Goal: Task Accomplishment & Management: Manage account settings

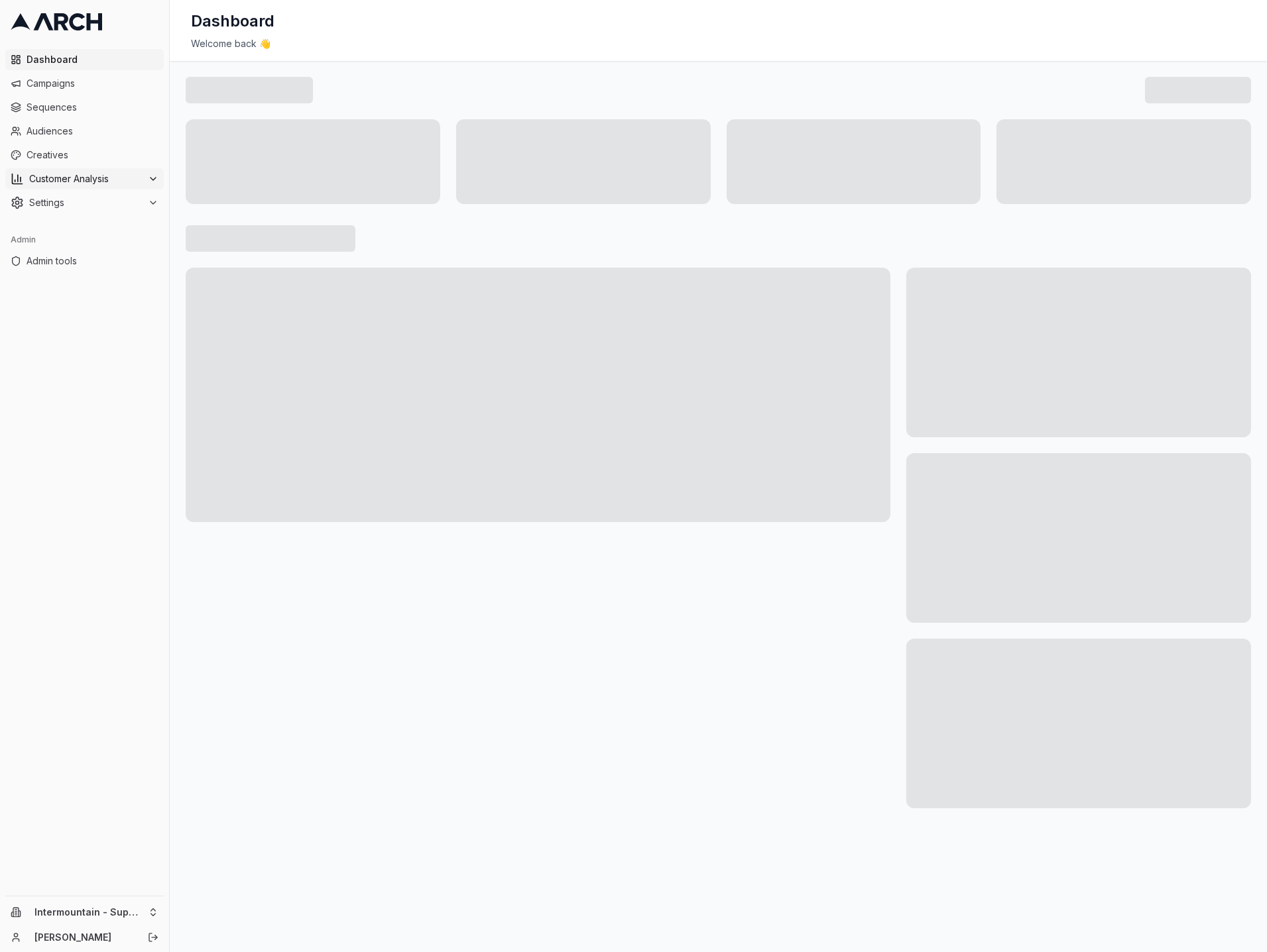
click at [140, 175] on span "Customer Analysis" at bounding box center [86, 179] width 114 height 13
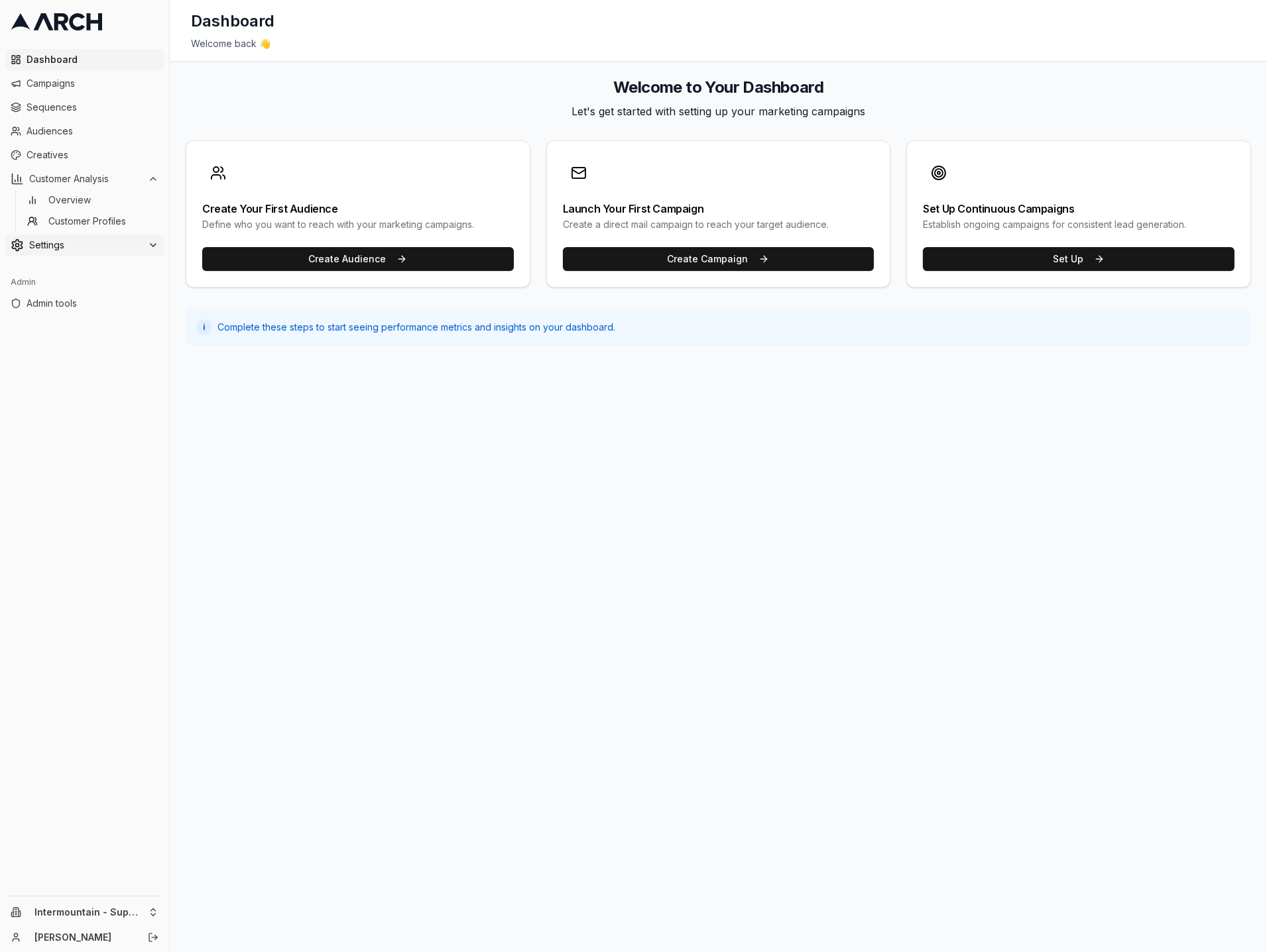
click at [144, 245] on div "Settings" at bounding box center [84, 245] width 148 height 13
click at [87, 906] on html "Dashboard Campaigns Sequences Audiences Creatives Customer Analysis Overview Cu…" at bounding box center [634, 476] width 1267 height 952
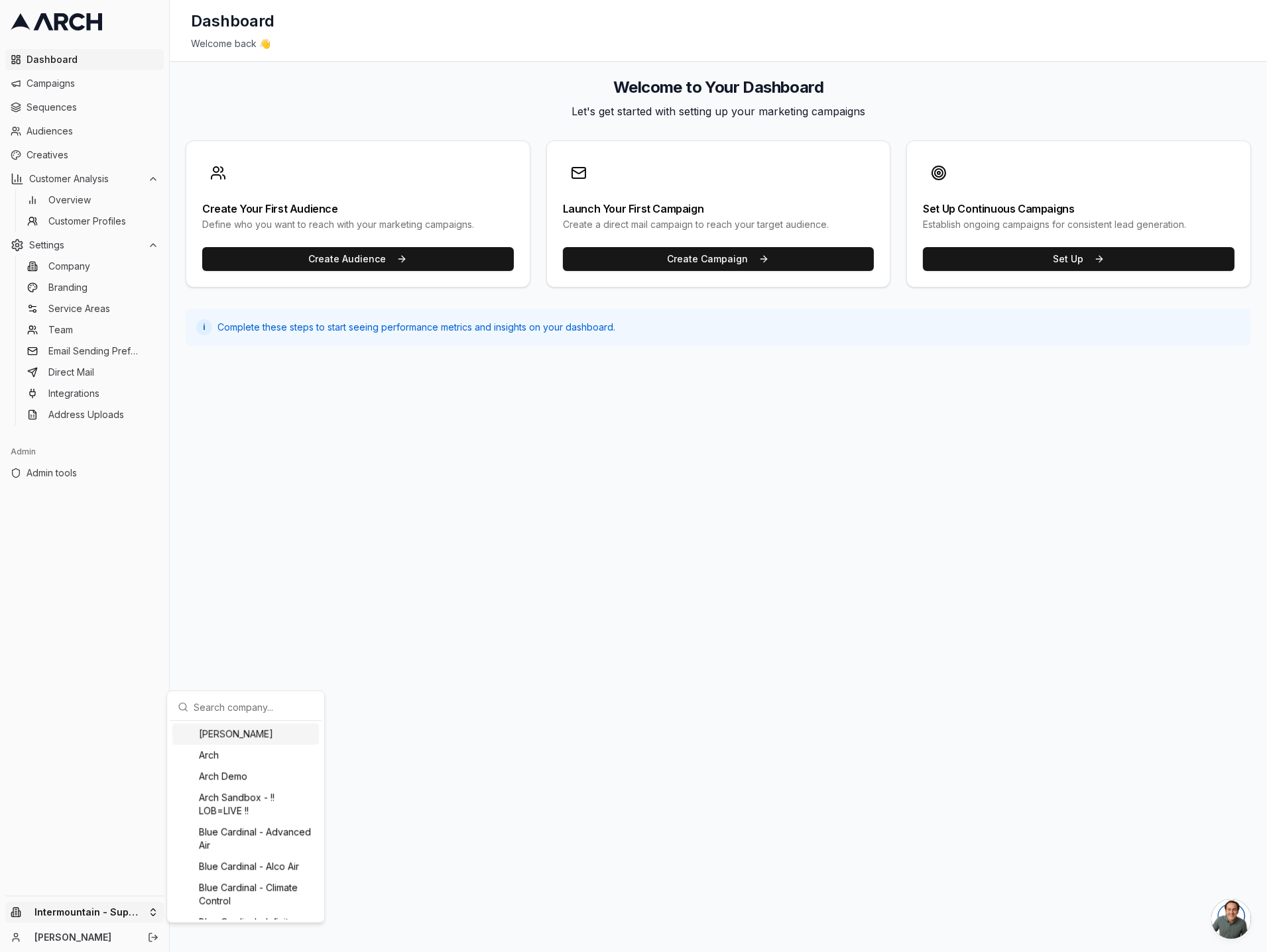
click at [218, 701] on input "text" at bounding box center [254, 707] width 120 height 26
type input "sac"
click at [257, 758] on div "ST Integration Account" at bounding box center [246, 768] width 147 height 21
click at [132, 919] on html "Dashboard Campaigns Sequences Audiences Creatives Customer Analysis Overview Cu…" at bounding box center [634, 476] width 1267 height 952
click at [147, 911] on li "Switching..." at bounding box center [84, 912] width 158 height 21
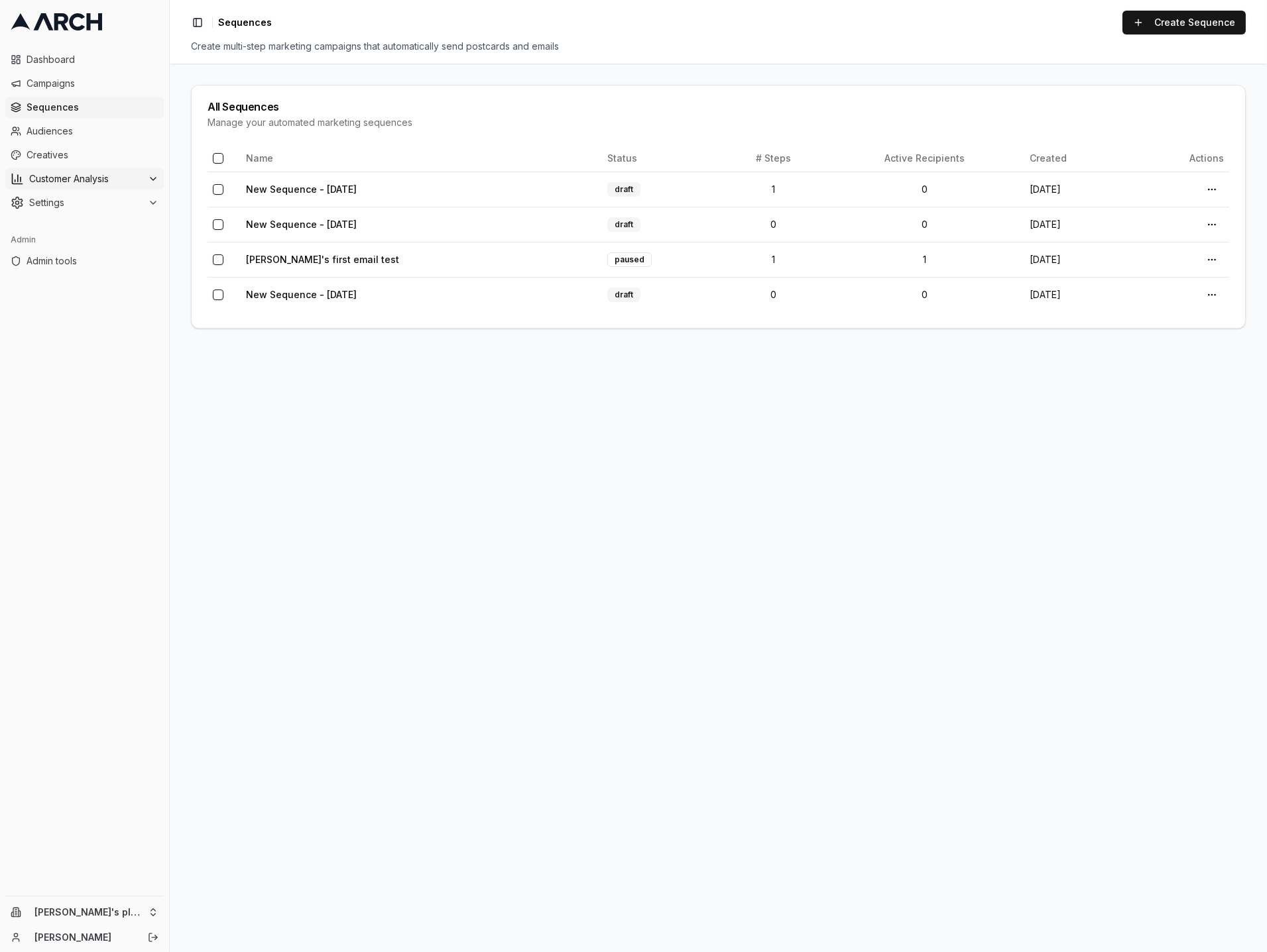
click at [86, 169] on button "Customer Analysis" at bounding box center [84, 179] width 158 height 21
click at [86, 197] on span "Overview" at bounding box center [70, 200] width 43 height 13
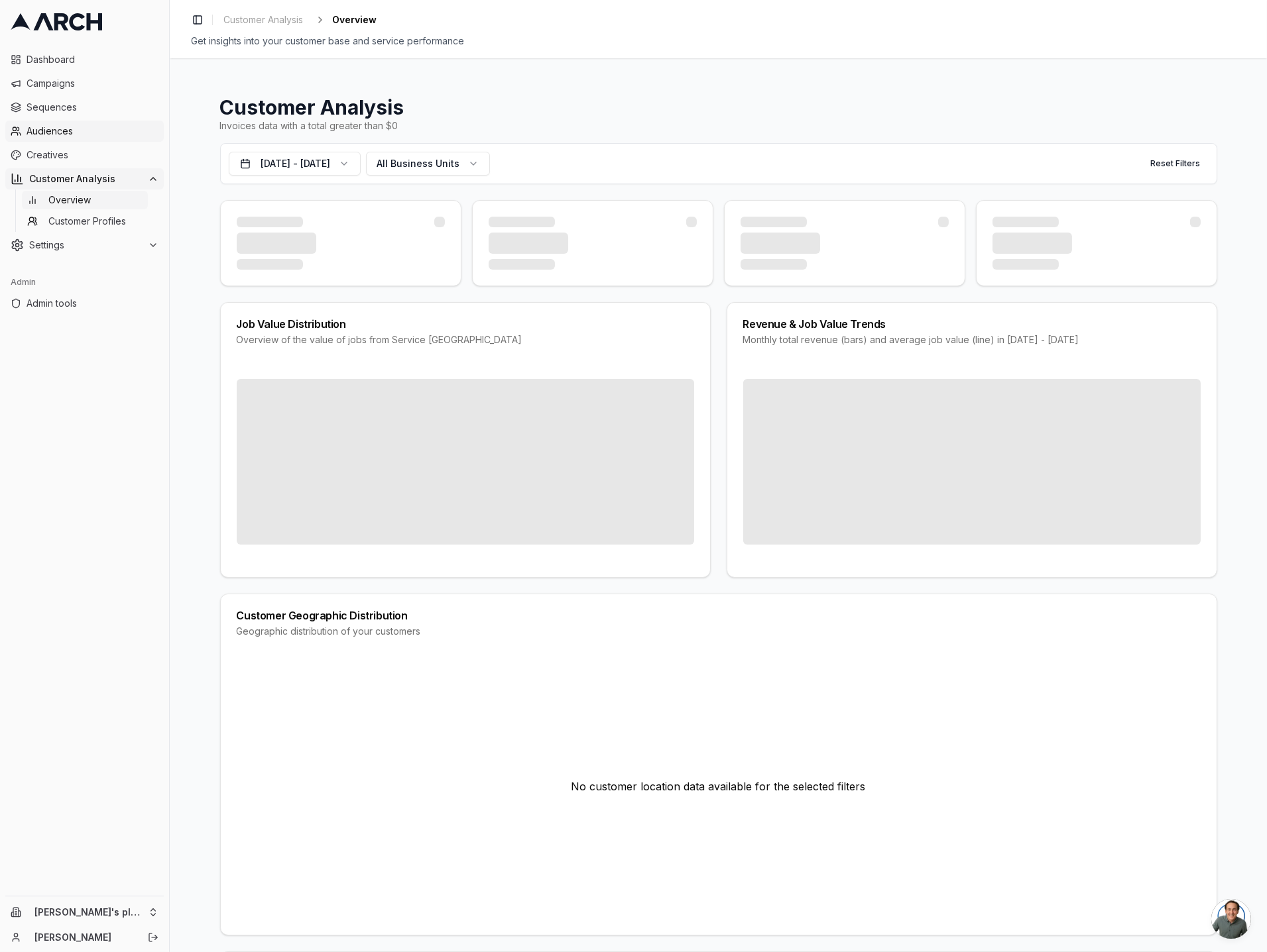
click at [81, 125] on span "Audiences" at bounding box center [92, 131] width 132 height 13
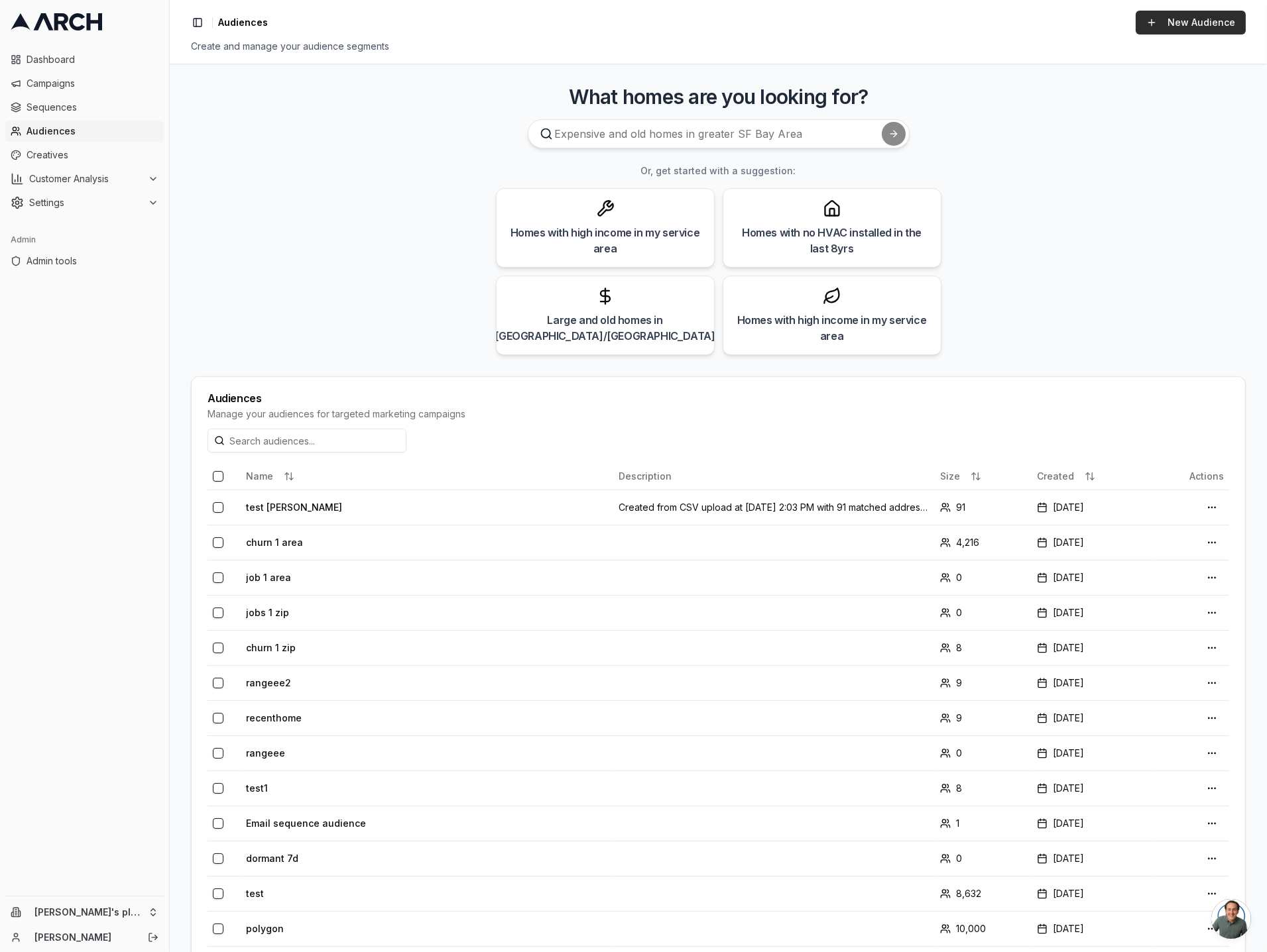
click at [1186, 26] on link "New Audience" at bounding box center [1191, 22] width 110 height 24
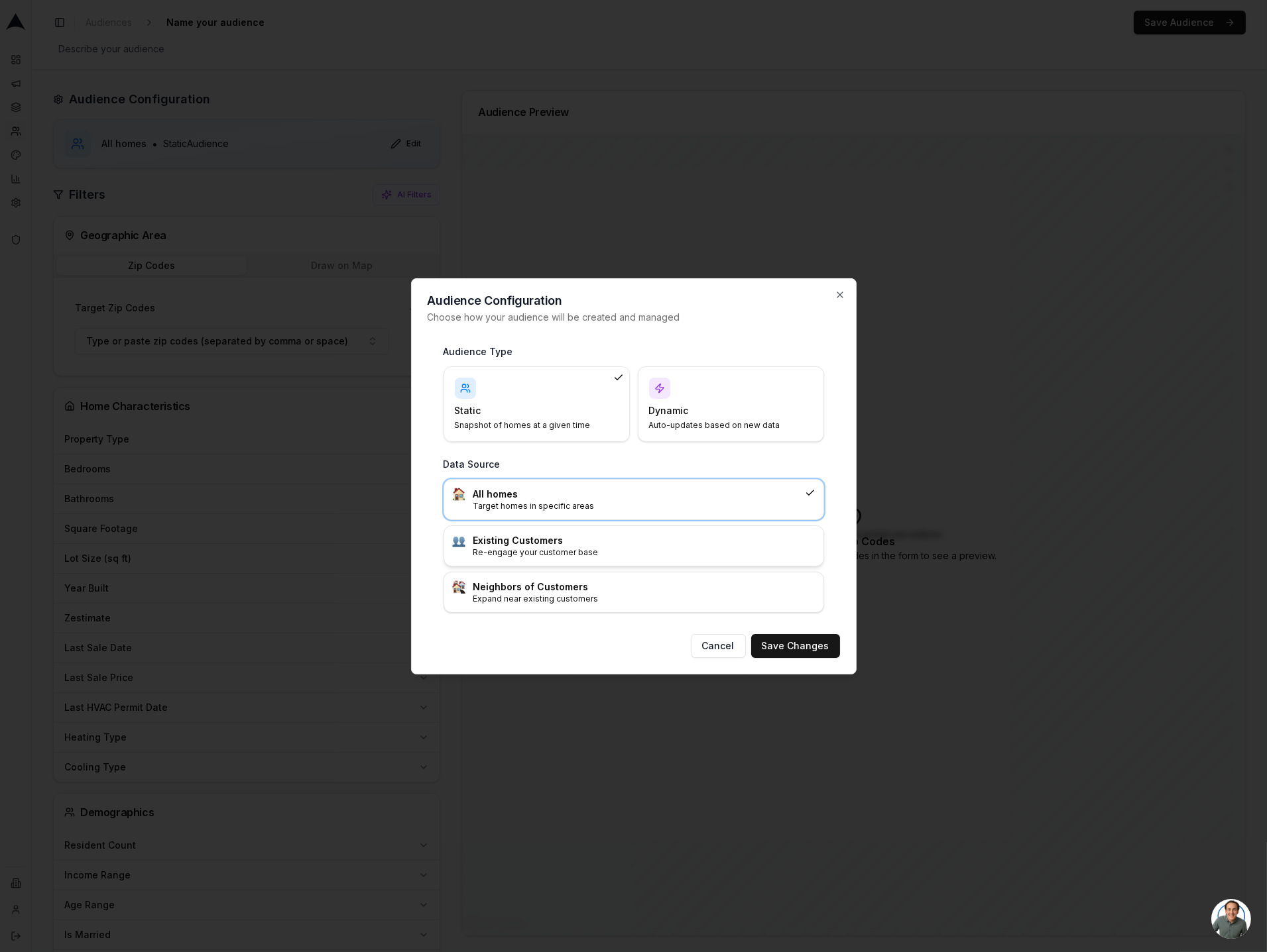
click at [599, 545] on h3 "Existing Customers" at bounding box center [644, 541] width 342 height 13
click at [791, 646] on button "Save Changes" at bounding box center [795, 646] width 89 height 24
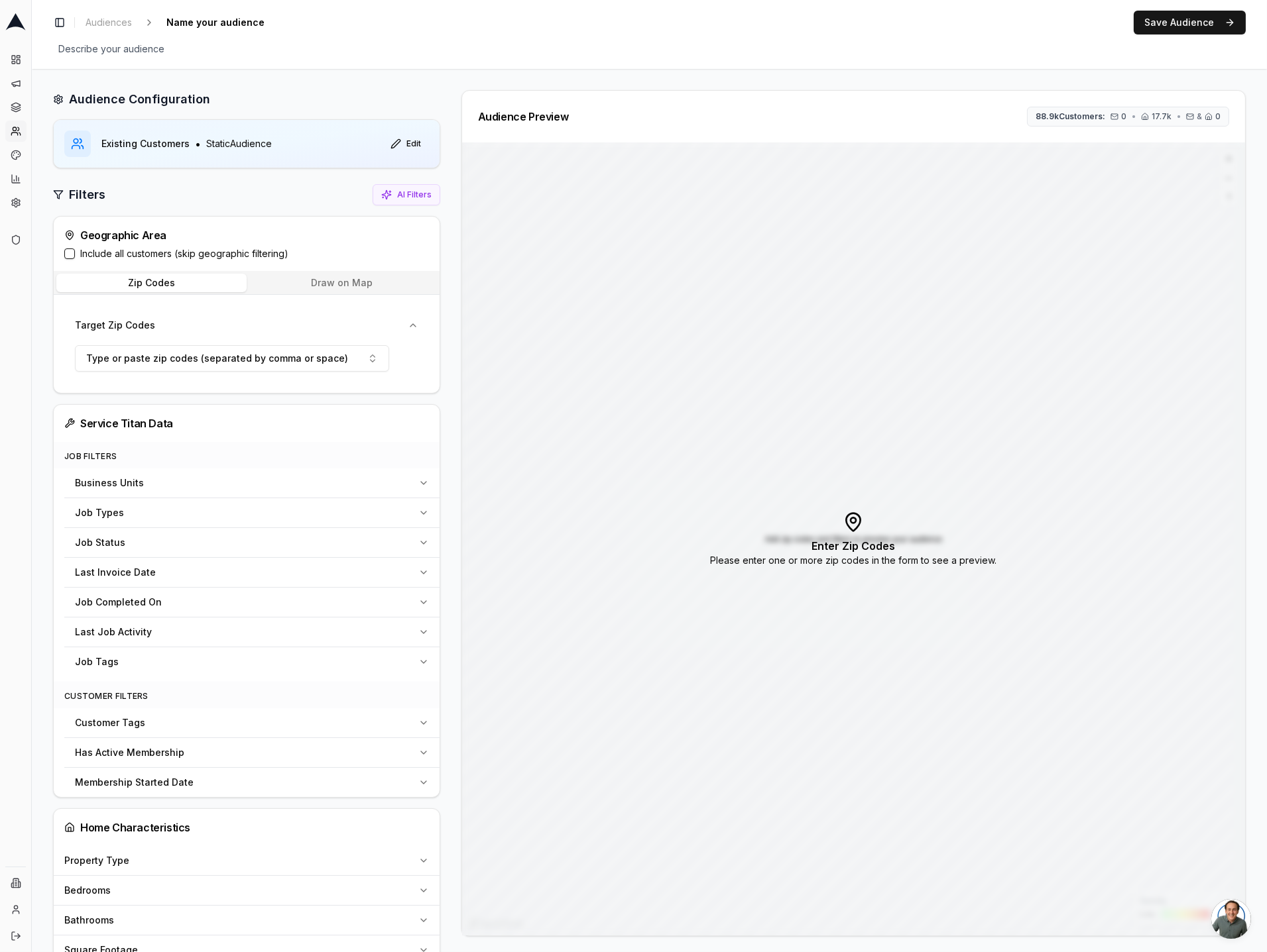
click at [325, 294] on div "Zip Codes Draw on Map" at bounding box center [246, 283] width 386 height 24
click at [323, 287] on button "Draw on Map" at bounding box center [341, 282] width 190 height 18
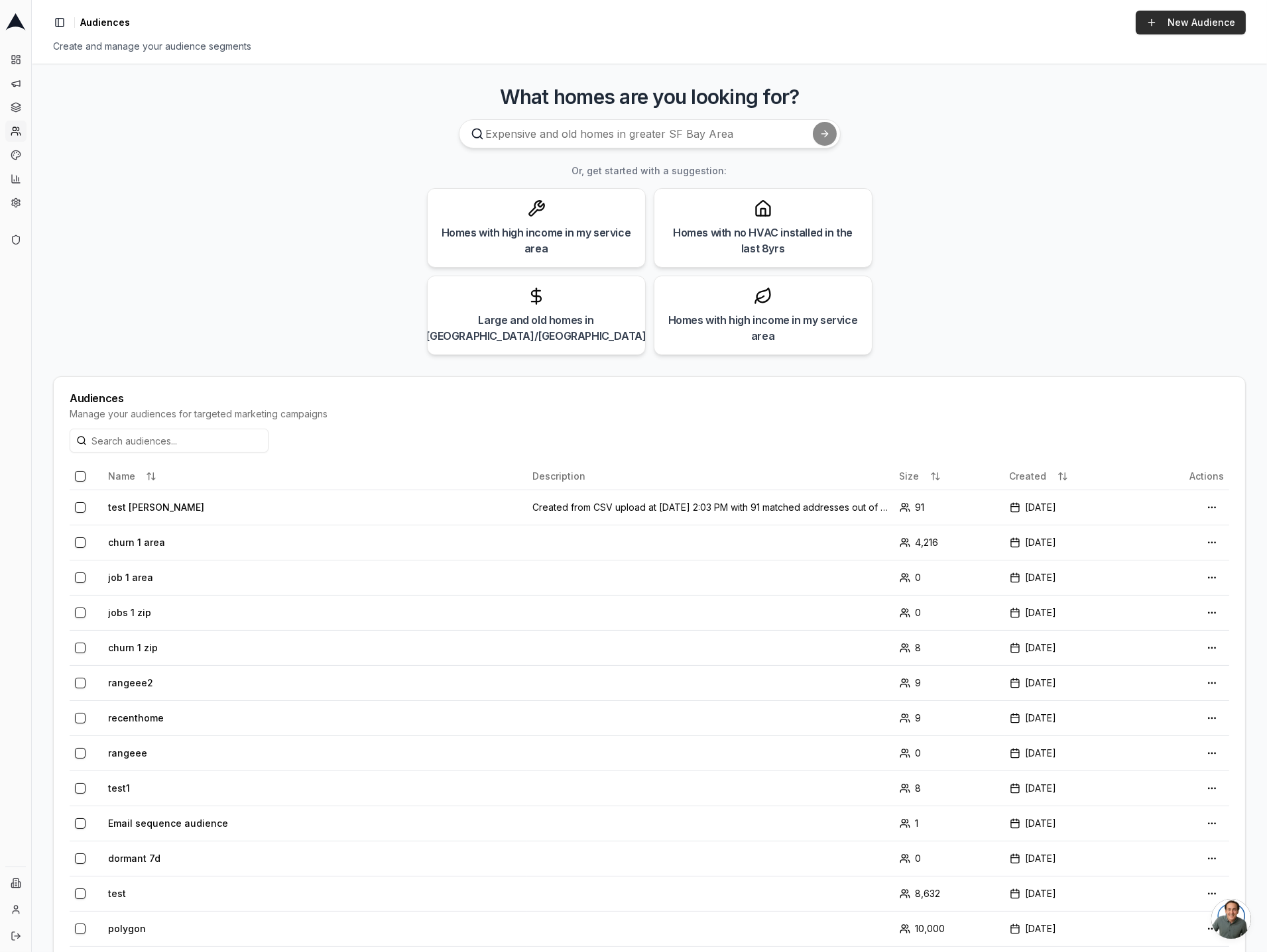
click at [1187, 20] on link "New Audience" at bounding box center [1191, 22] width 110 height 24
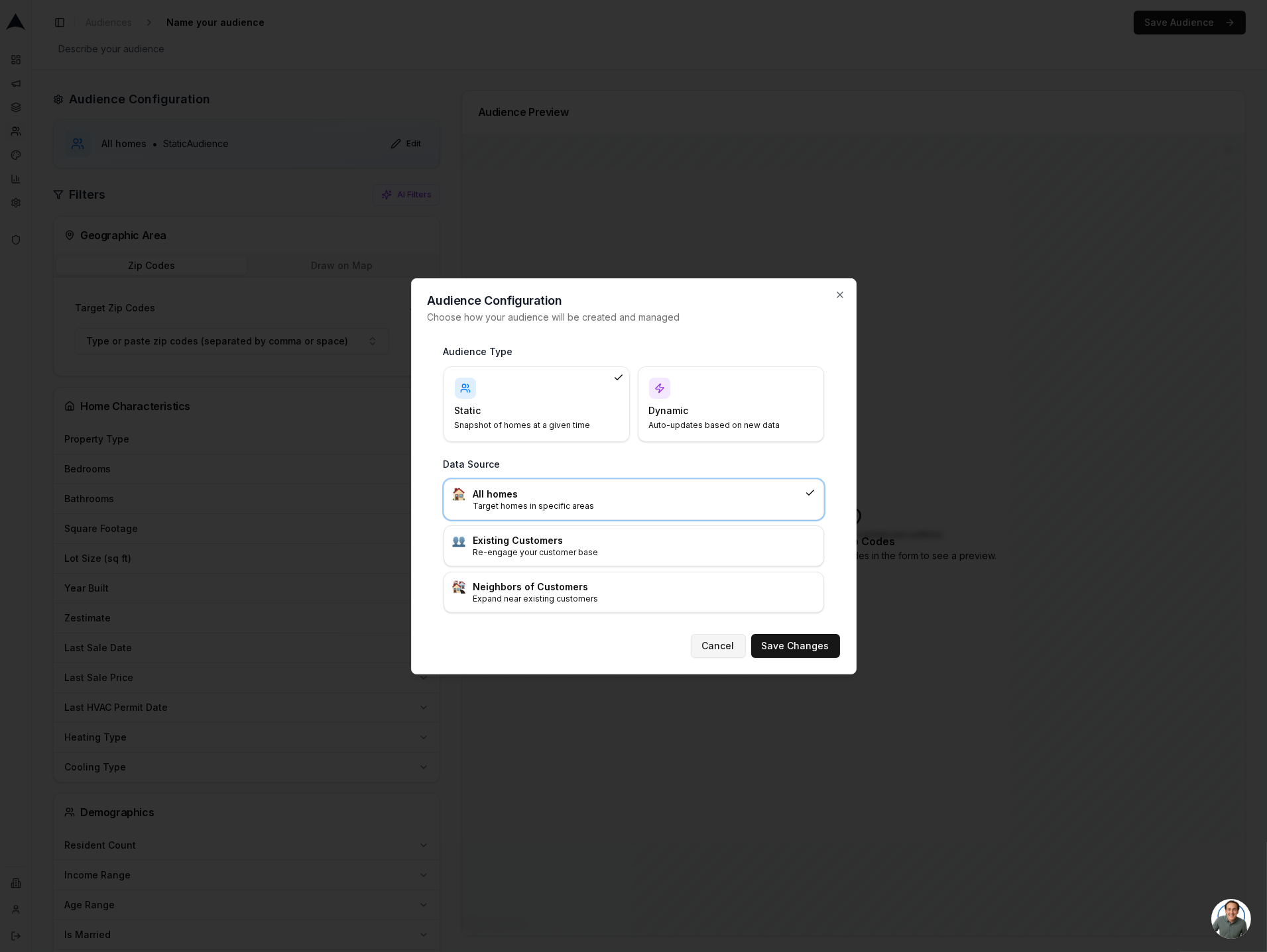
click at [717, 647] on button "Cancel" at bounding box center [718, 646] width 55 height 24
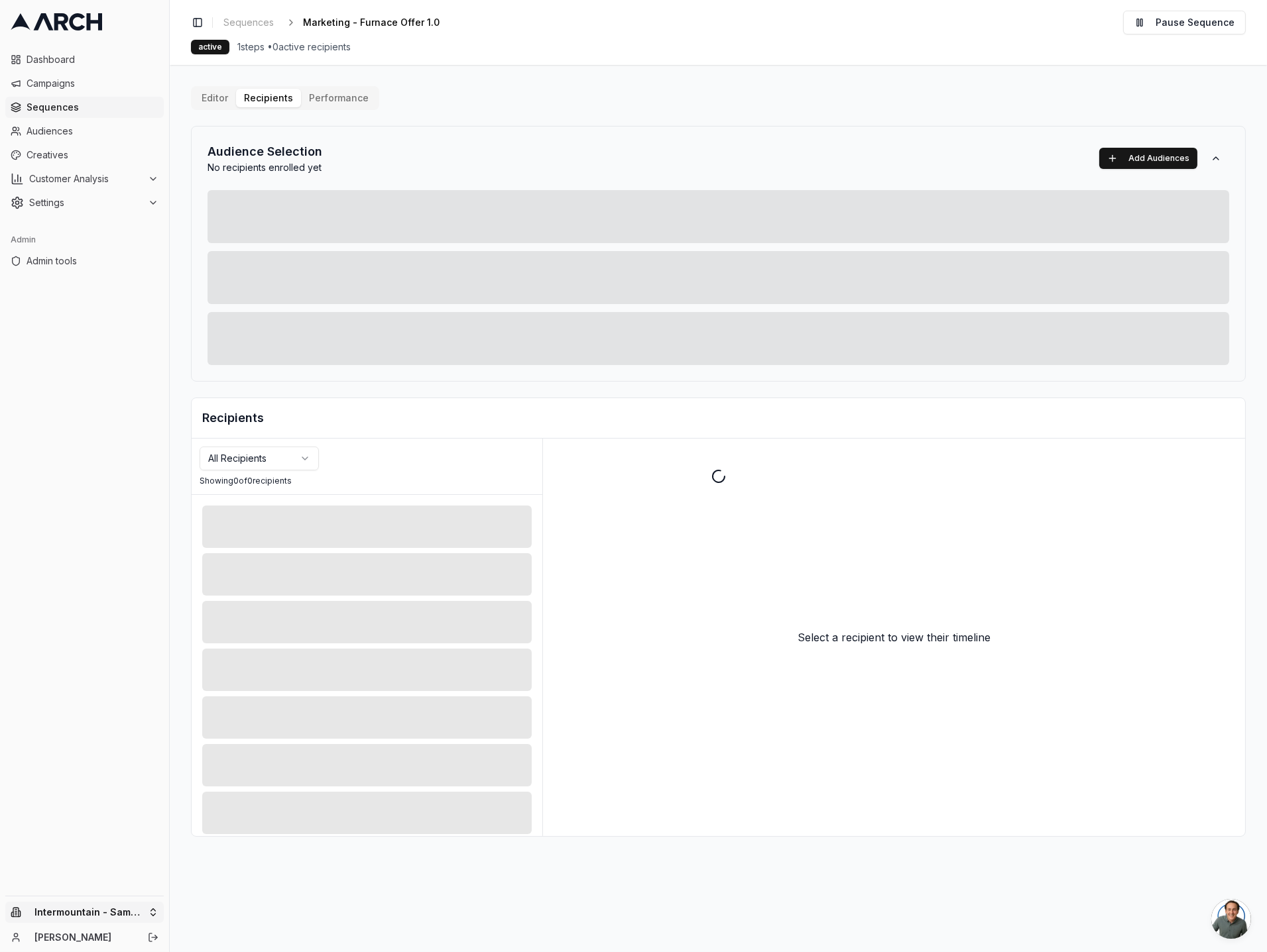
click at [70, 901] on html "Dashboard Campaigns Sequences Audiences Creatives Customer Analysis Settings Ad…" at bounding box center [634, 476] width 1267 height 952
click at [228, 709] on input "text" at bounding box center [254, 707] width 120 height 26
type input "superior"
click at [213, 896] on div "Intermountain - Superior Water & Air" at bounding box center [246, 899] width 147 height 34
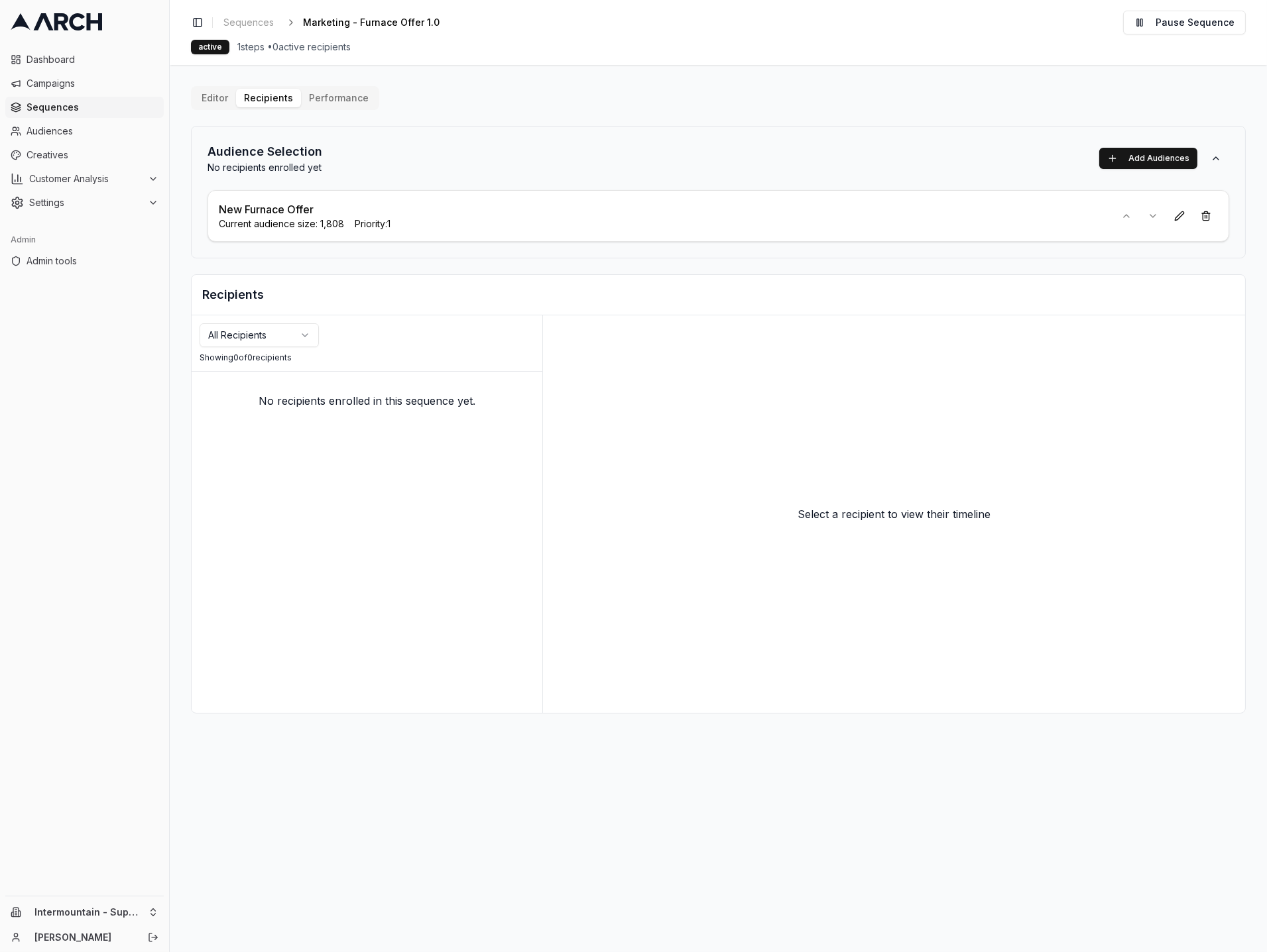
click at [330, 103] on button "Performance" at bounding box center [338, 97] width 76 height 18
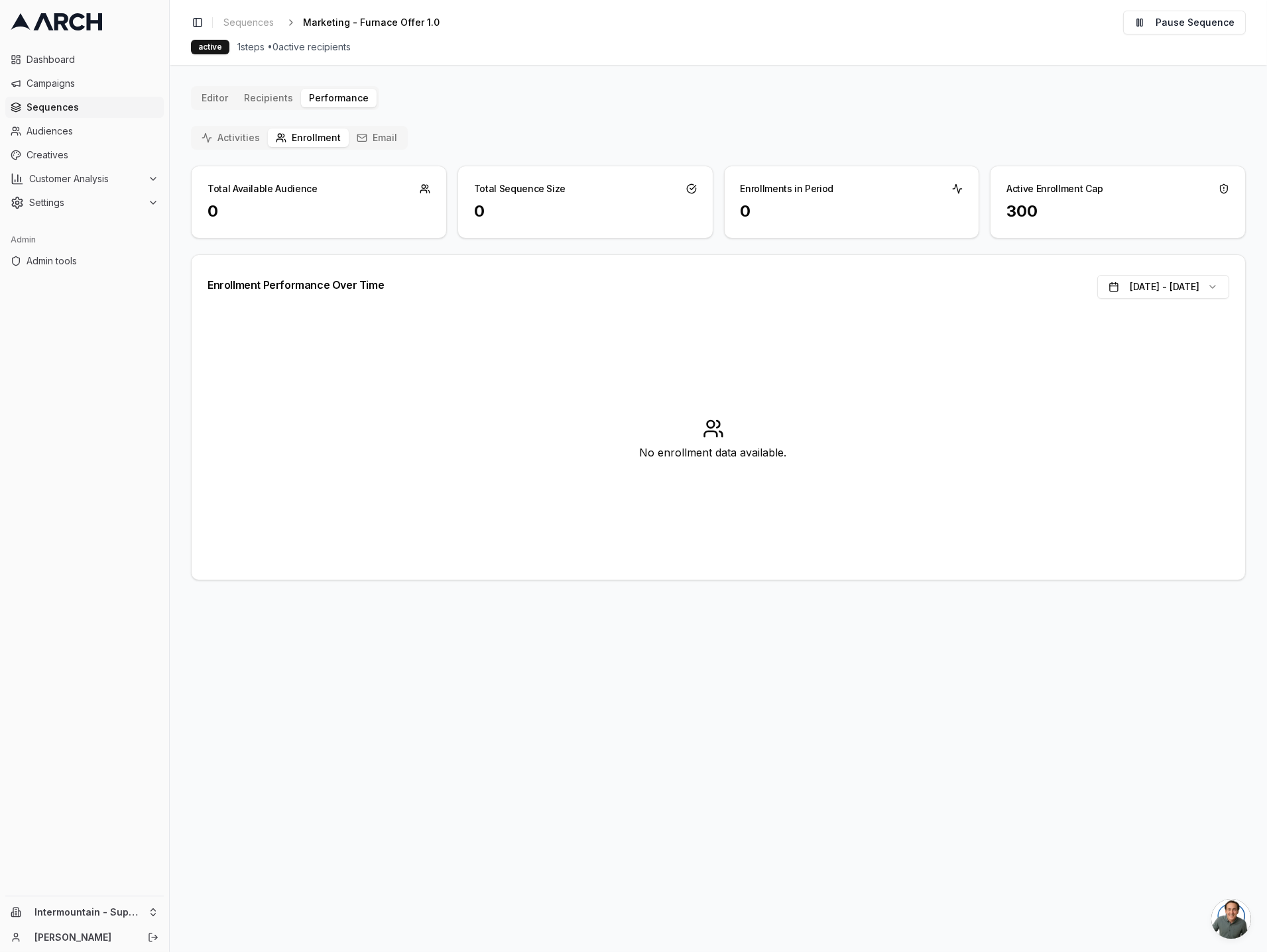
click at [349, 140] on button "Email" at bounding box center [377, 137] width 56 height 18
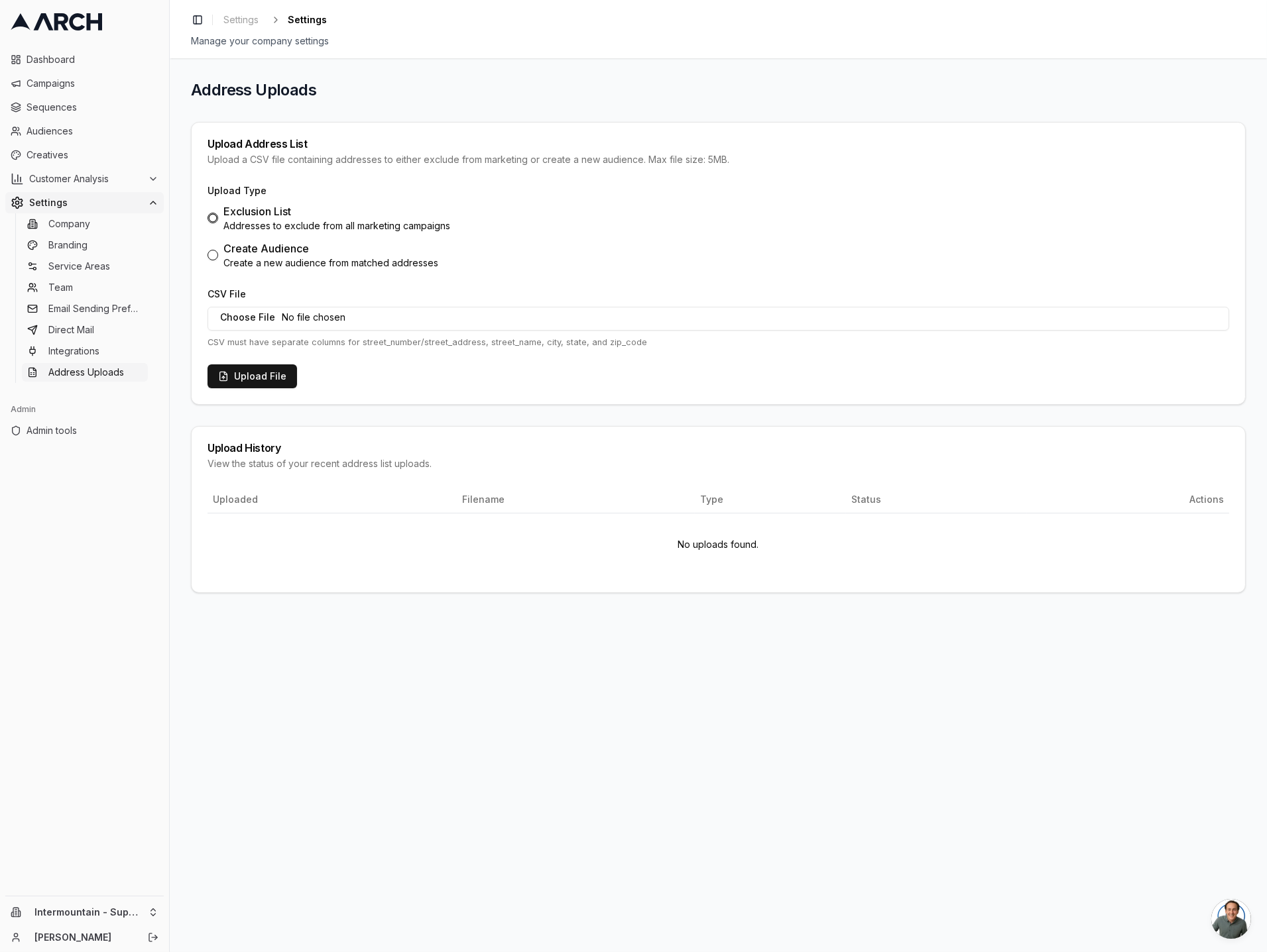
click at [293, 696] on div "Address Uploads Upload Address List Upload a CSV file containing addresses to e…" at bounding box center [718, 506] width 1097 height 894
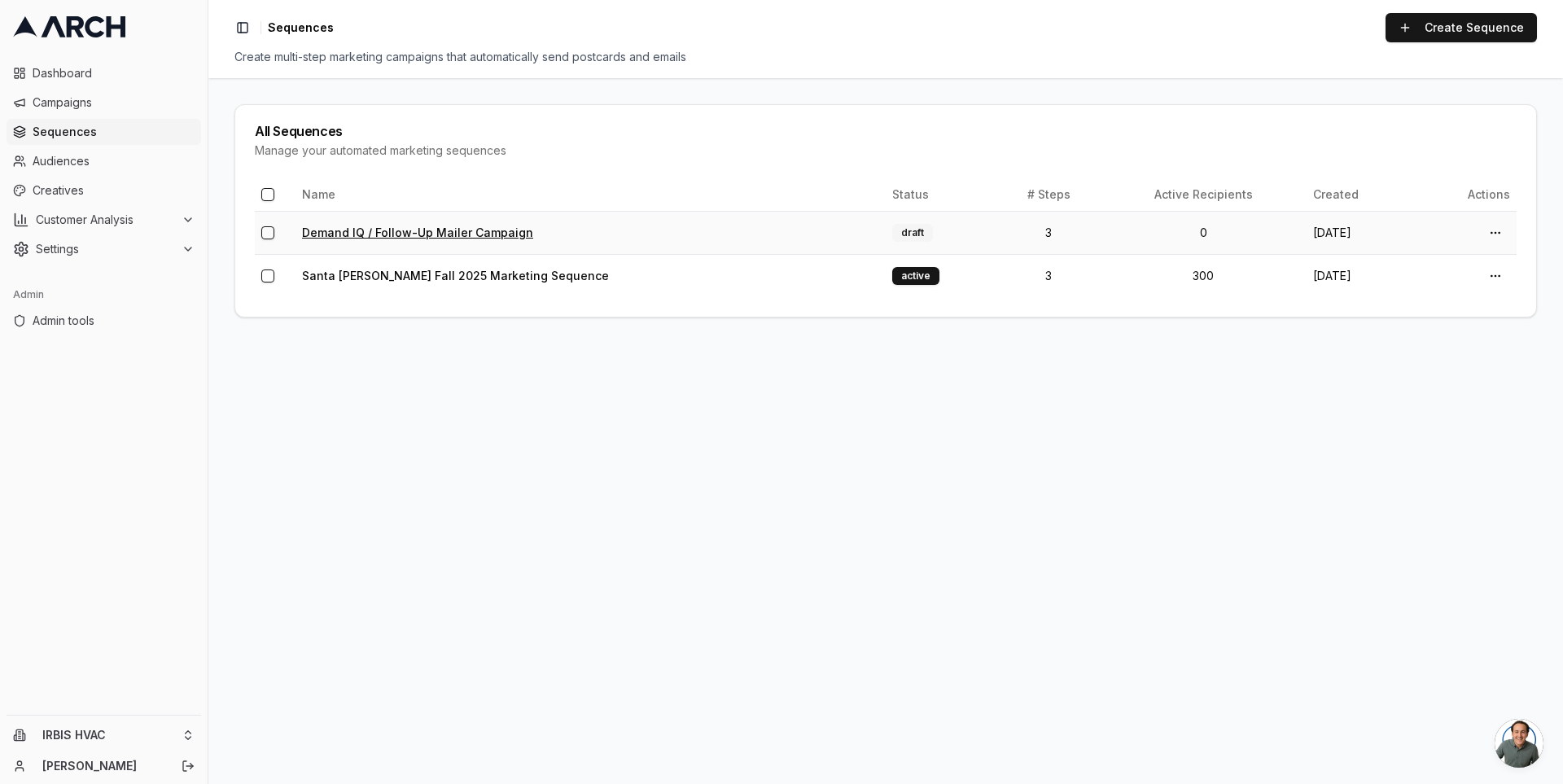
click at [387, 230] on link "Demand IQ / Follow-Up Mailer Campaign" at bounding box center [417, 231] width 231 height 14
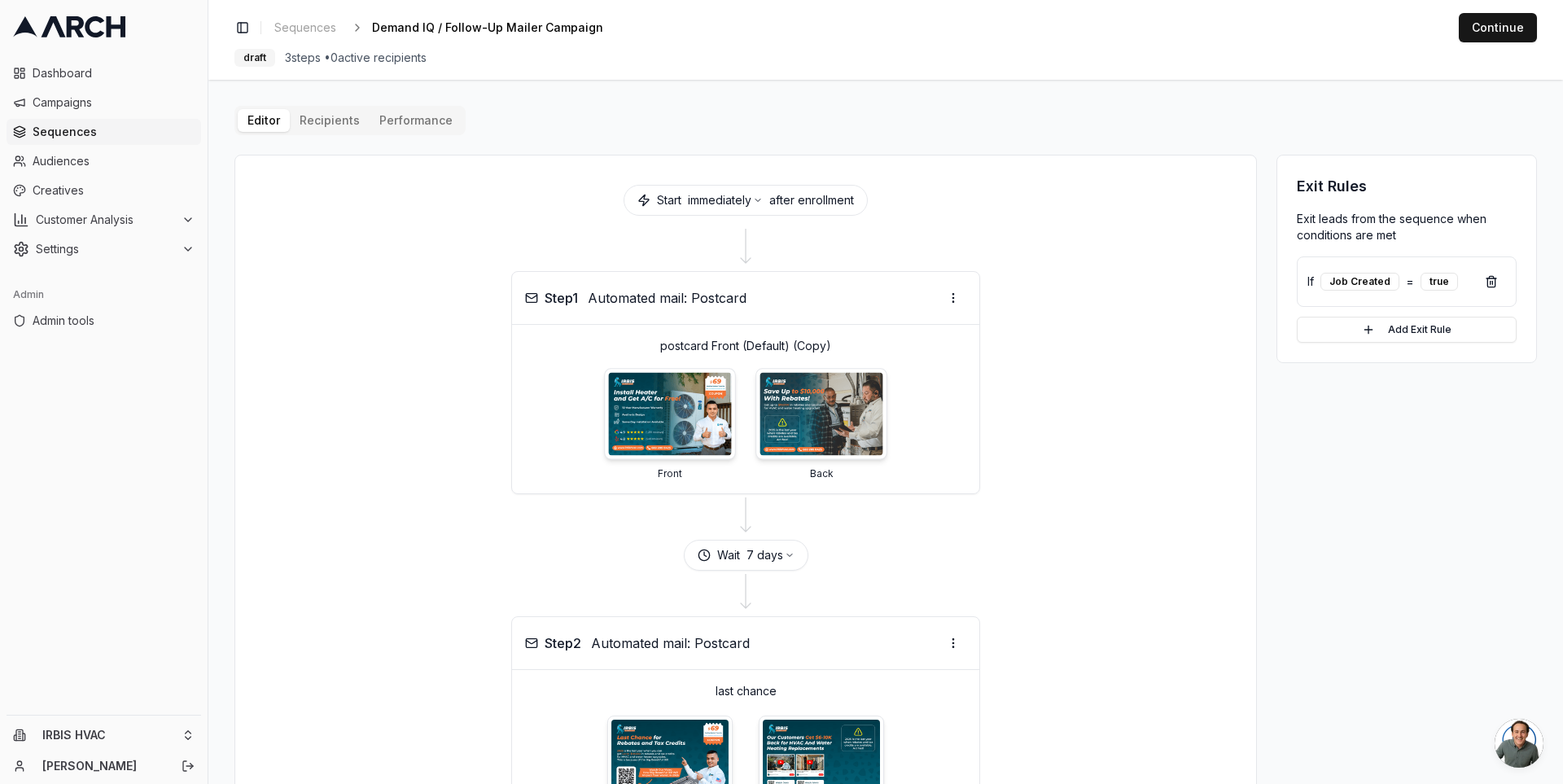
click at [642, 404] on img at bounding box center [669, 414] width 123 height 83
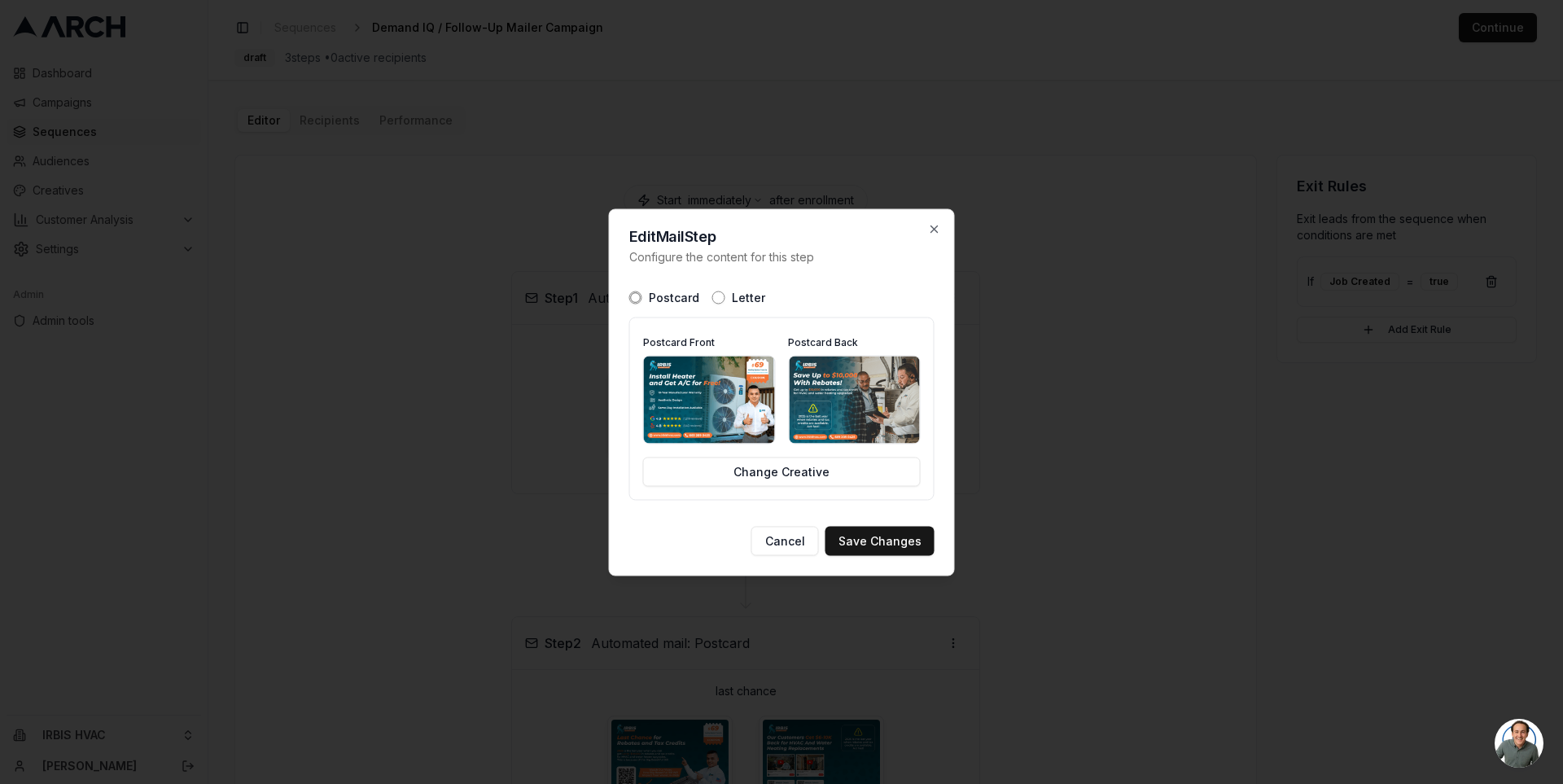
click at [750, 386] on img at bounding box center [709, 399] width 131 height 87
click at [789, 538] on button "Cancel" at bounding box center [784, 540] width 68 height 30
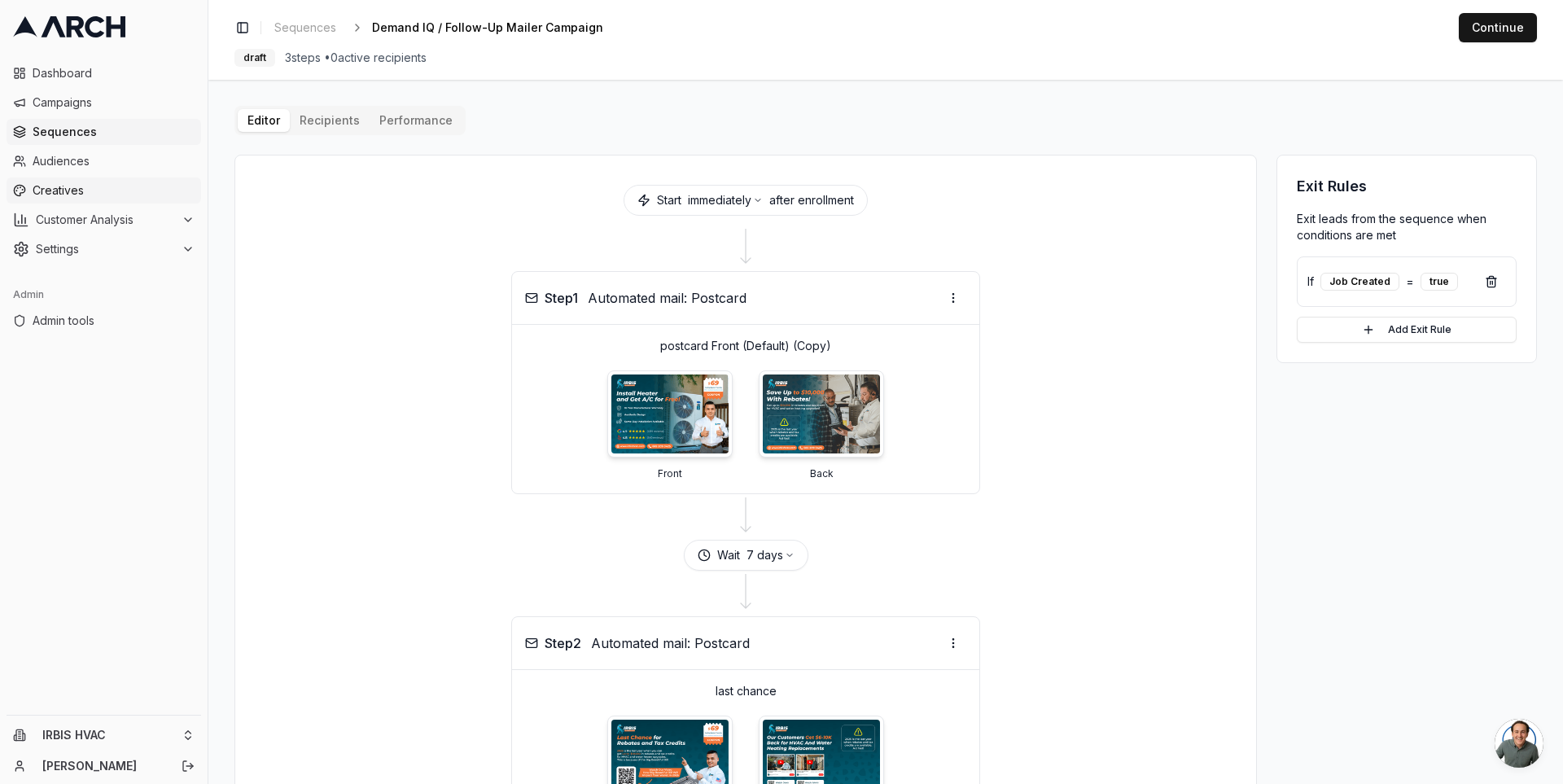
click at [120, 193] on span "Creatives" at bounding box center [113, 191] width 162 height 16
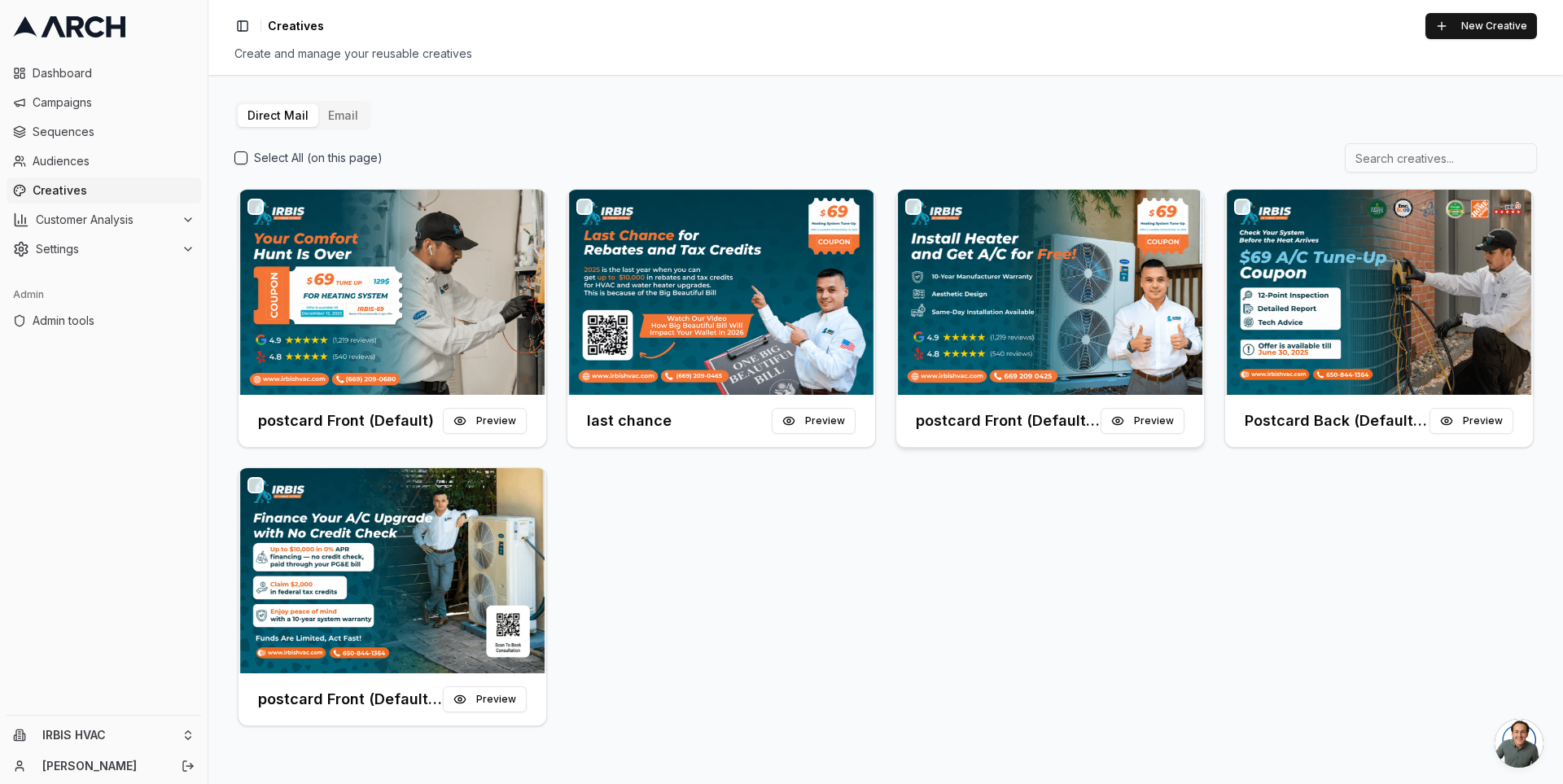
click at [1009, 291] on img at bounding box center [1050, 293] width 308 height 205
click at [1145, 419] on button "Preview" at bounding box center [1142, 420] width 84 height 26
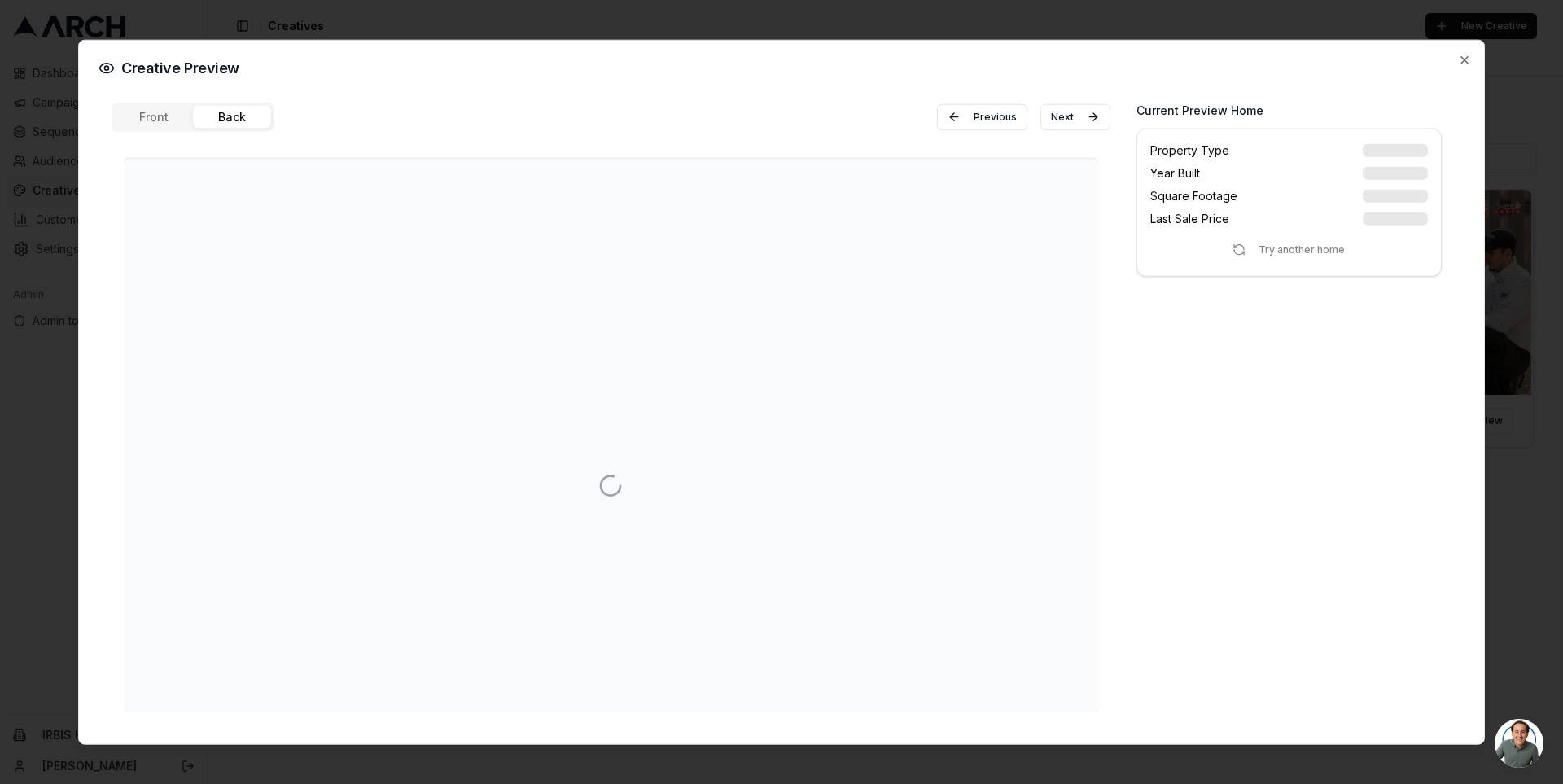
click at [242, 166] on div "Front Back Previous Next" at bounding box center [610, 406] width 998 height 609
click at [180, 66] on span "Creative Preview" at bounding box center [180, 68] width 118 height 14
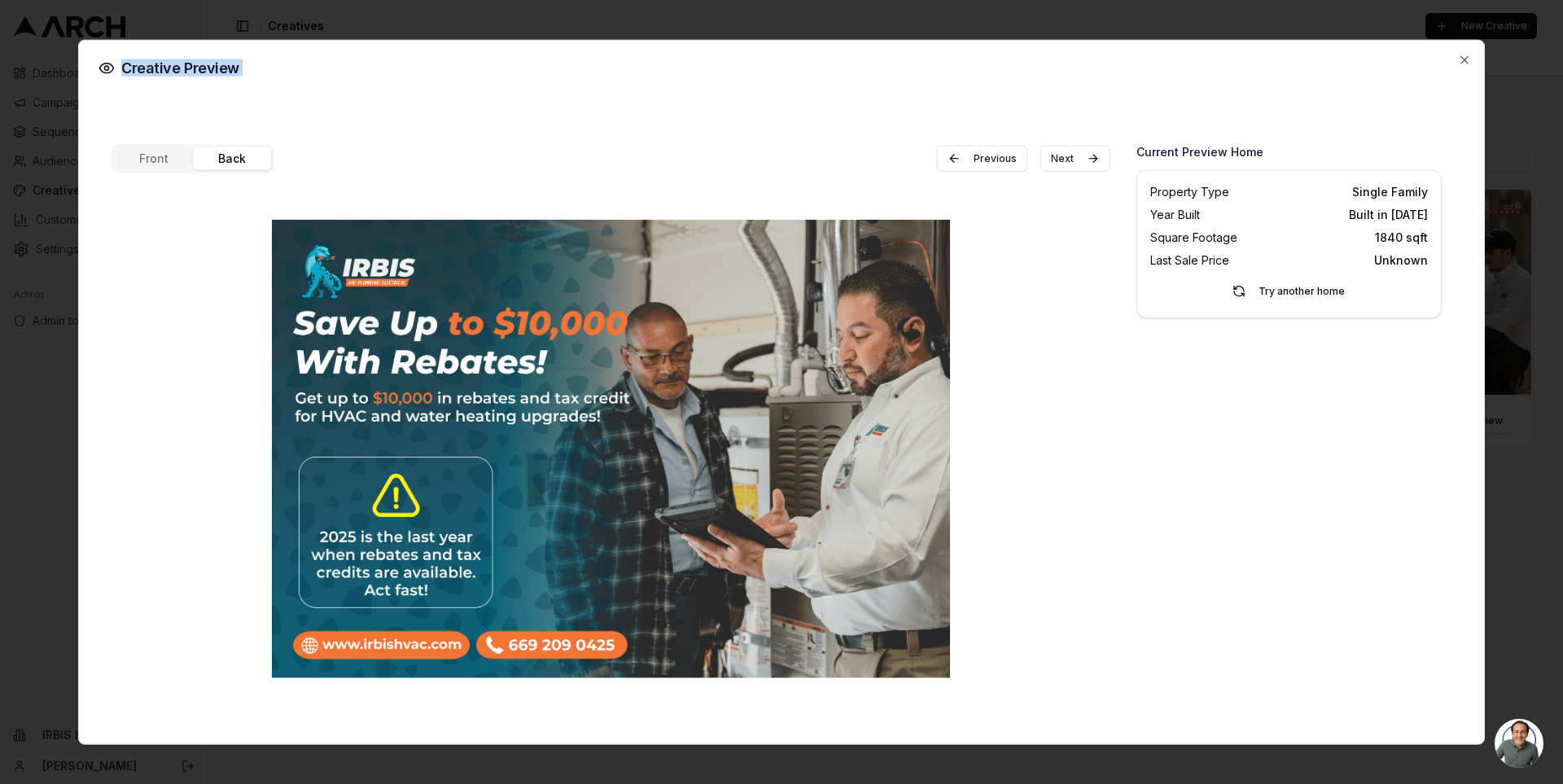
click at [185, 68] on span "Creative Preview" at bounding box center [180, 68] width 118 height 14
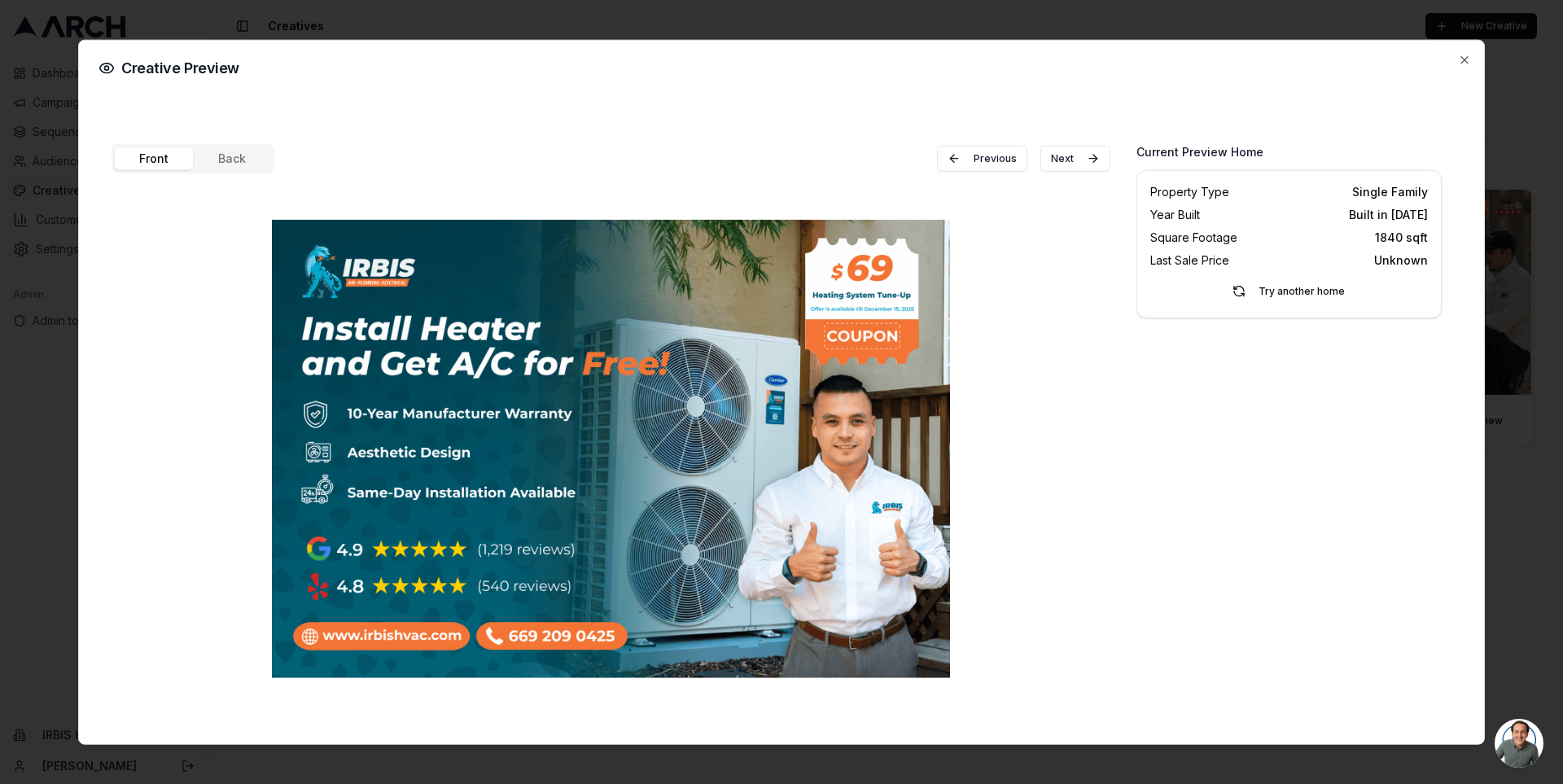
click at [164, 166] on button "Front" at bounding box center [153, 158] width 78 height 23
click at [239, 150] on button "Back" at bounding box center [231, 158] width 78 height 23
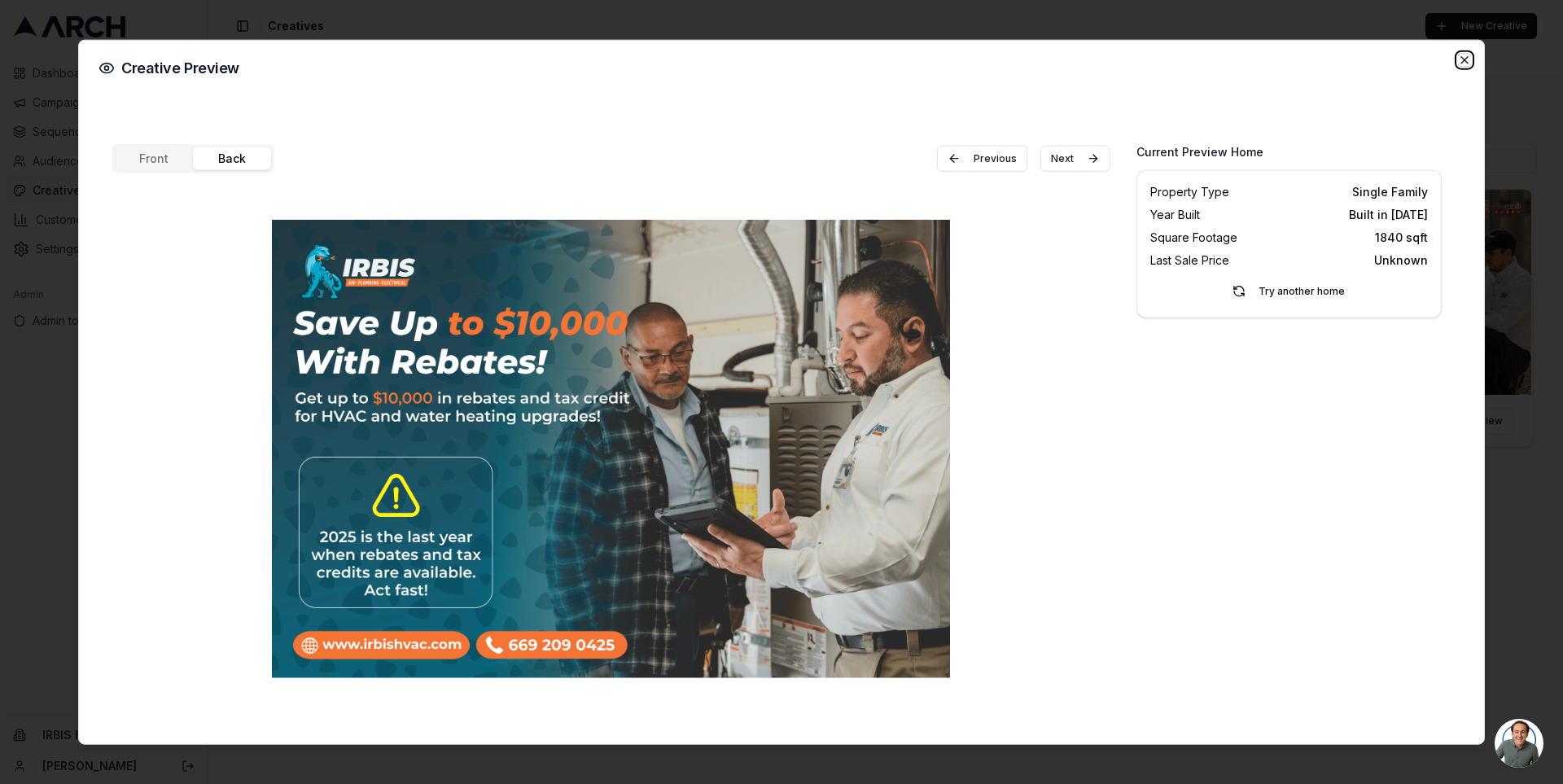
click at [1464, 61] on icon "button" at bounding box center [1464, 59] width 13 height 13
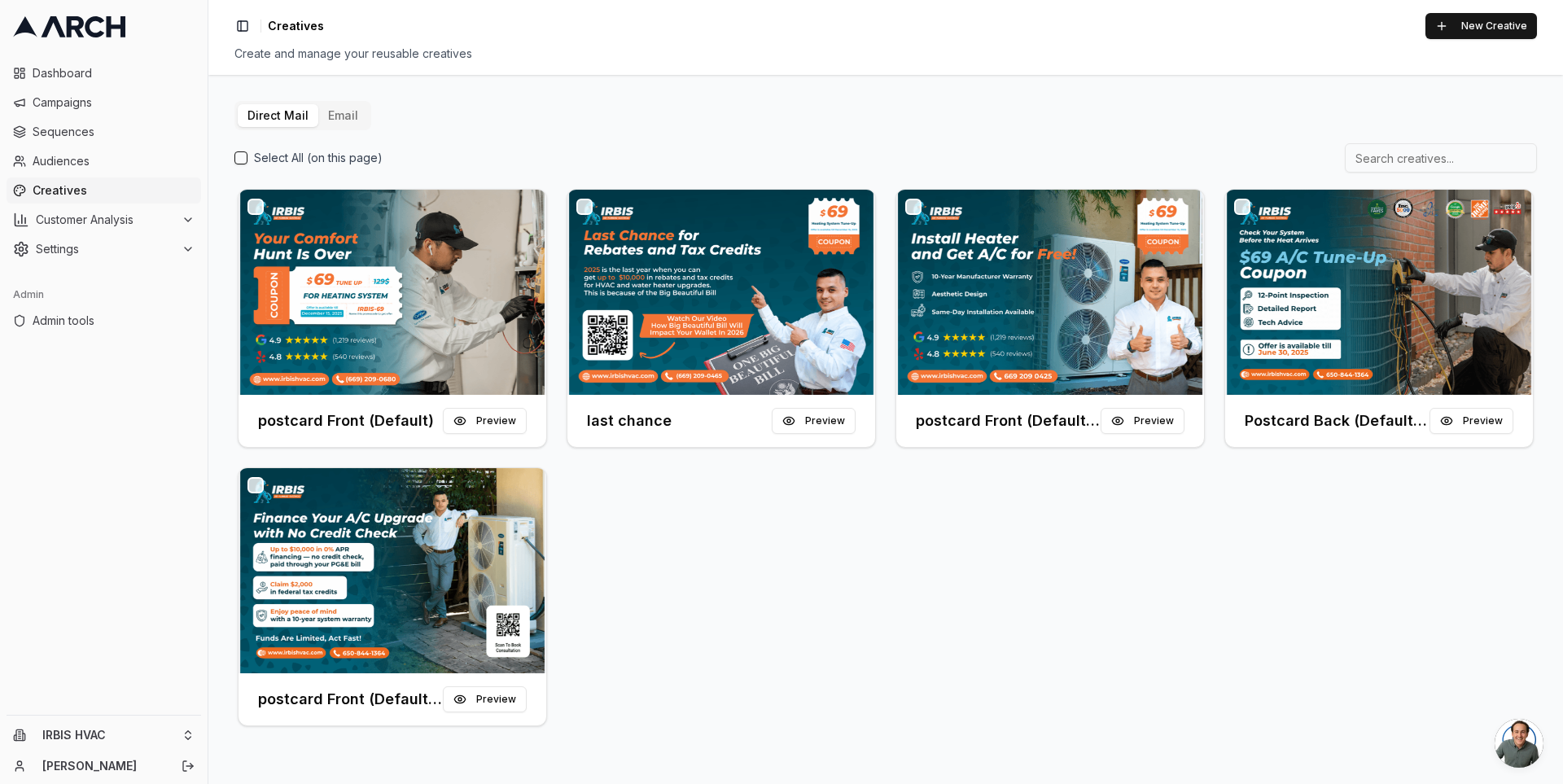
click at [998, 532] on div "postcard Front (Default) Preview last chance Preview postcard Front (Default) (…" at bounding box center [885, 457] width 1303 height 544
click at [1349, 342] on img at bounding box center [1379, 293] width 308 height 205
click at [129, 133] on span "Sequences" at bounding box center [113, 131] width 162 height 16
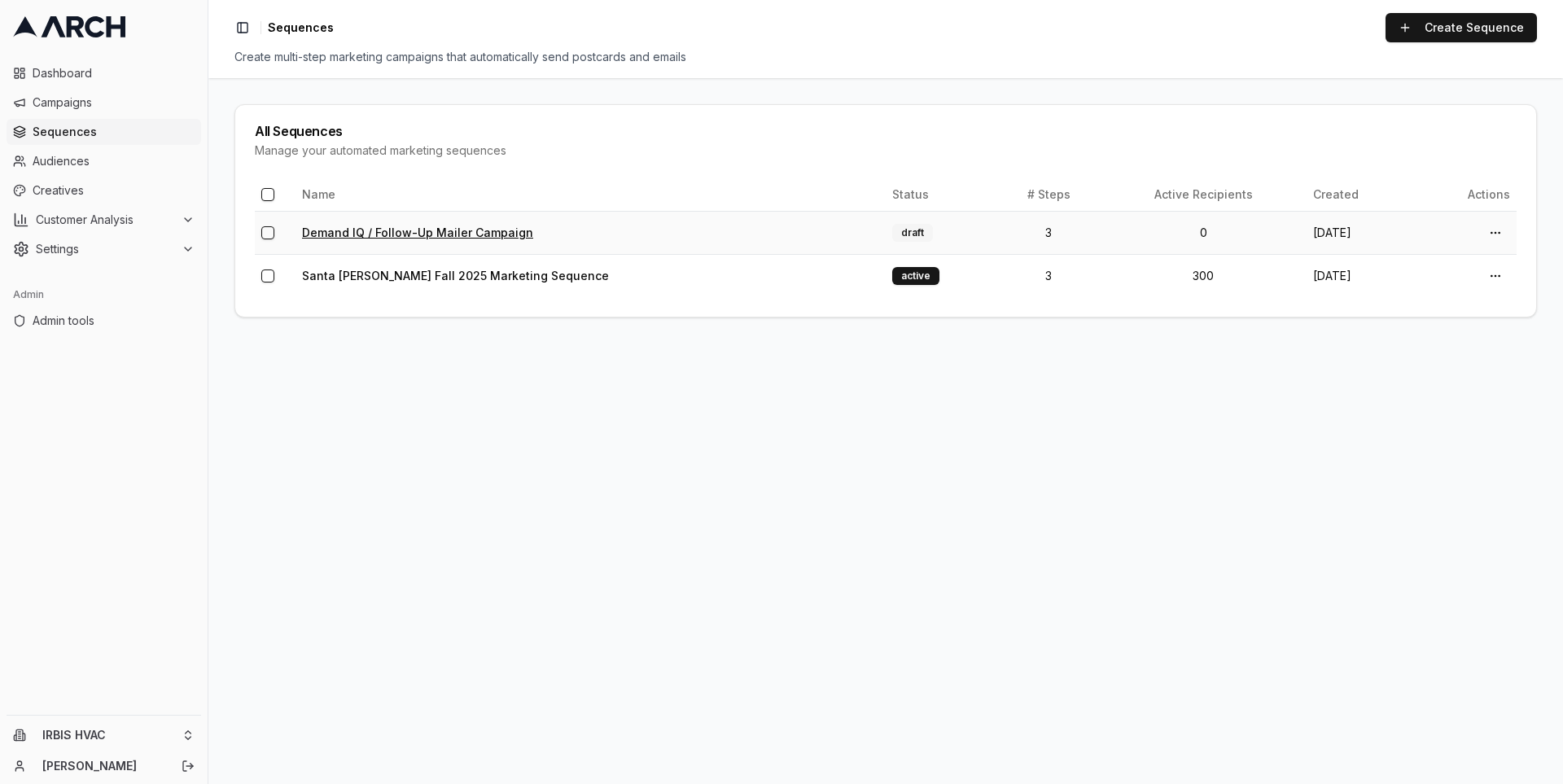
click at [453, 228] on link "Demand IQ / Follow-Up Mailer Campaign" at bounding box center [417, 231] width 231 height 14
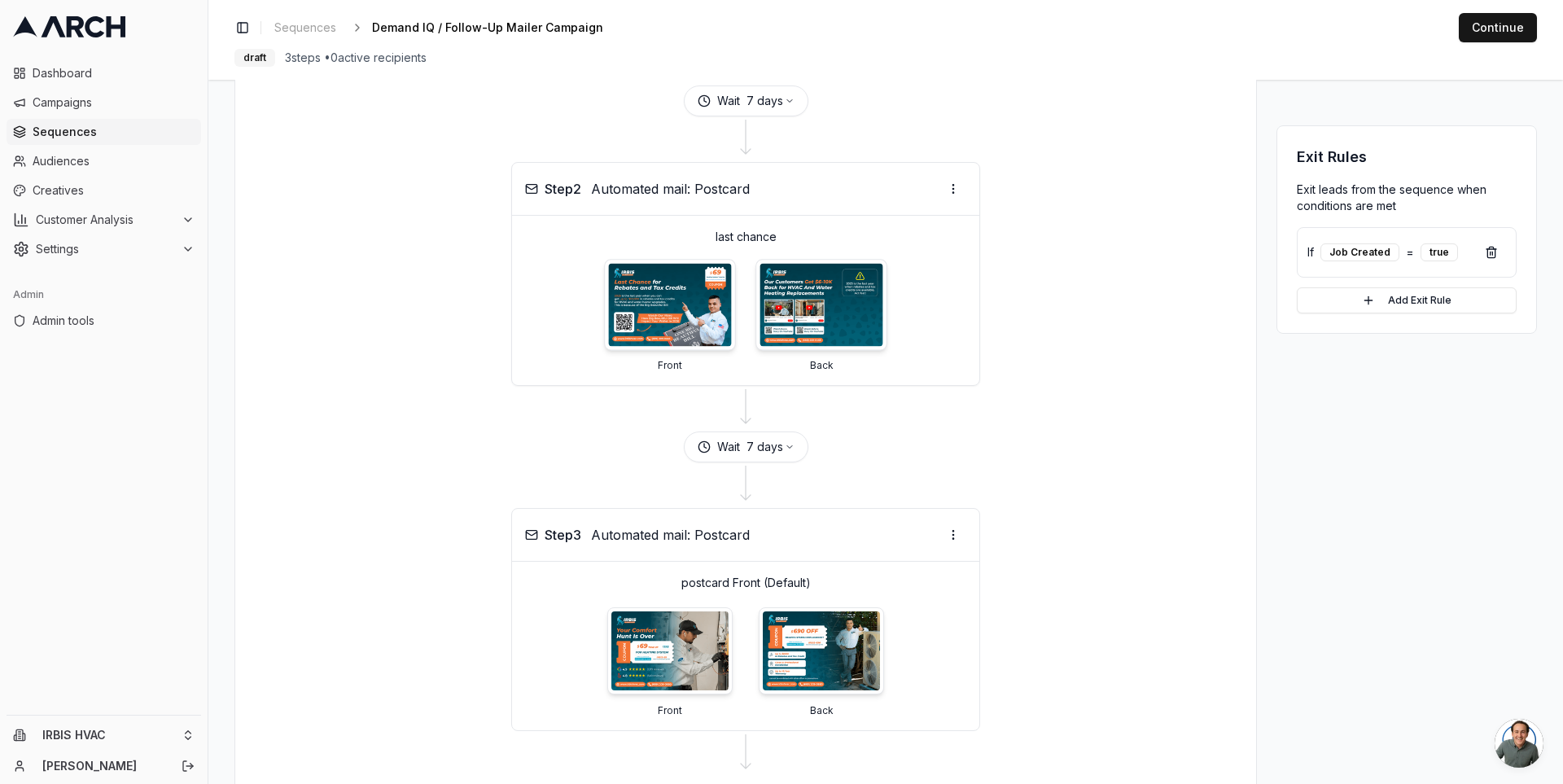
scroll to position [453, 0]
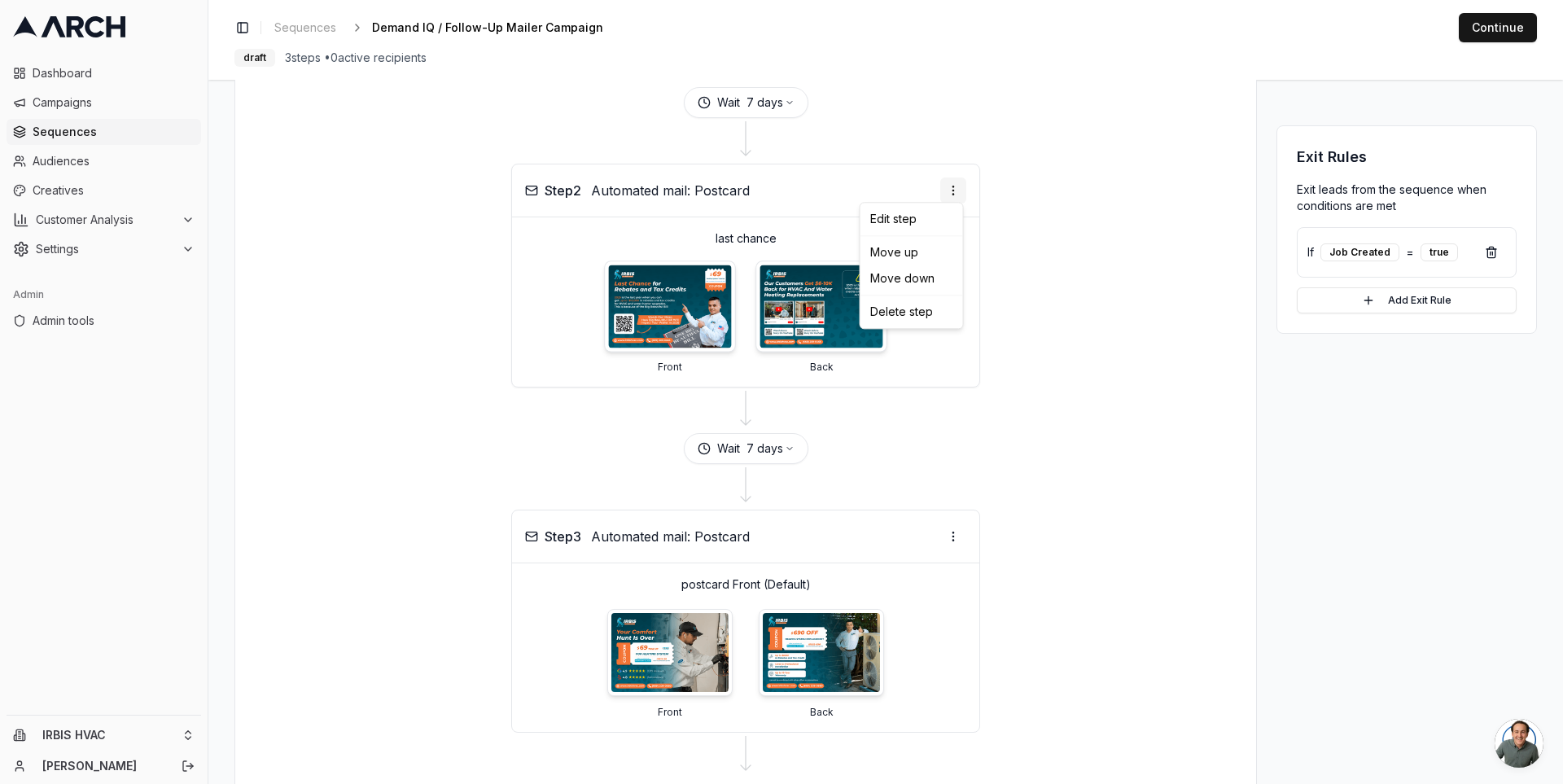
click at [957, 182] on html "Dashboard Campaigns Sequences Audiences Creatives Customer Analysis Settings Ad…" at bounding box center [782, 392] width 1563 height 784
click at [1039, 250] on html "Dashboard Campaigns Sequences Audiences Creatives Customer Analysis Settings Ad…" at bounding box center [782, 392] width 1563 height 784
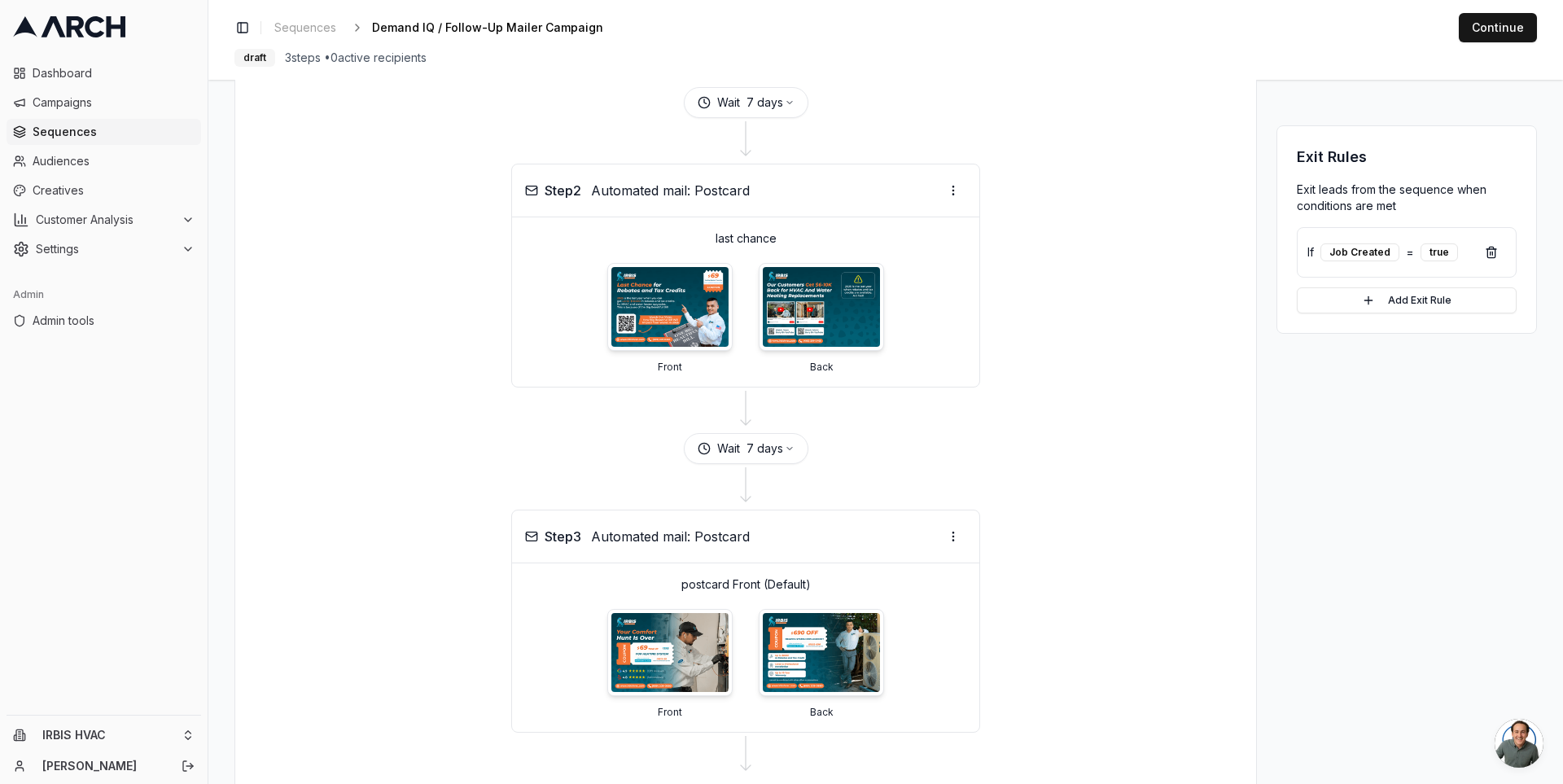
click at [85, 127] on span "Sequences" at bounding box center [113, 131] width 162 height 16
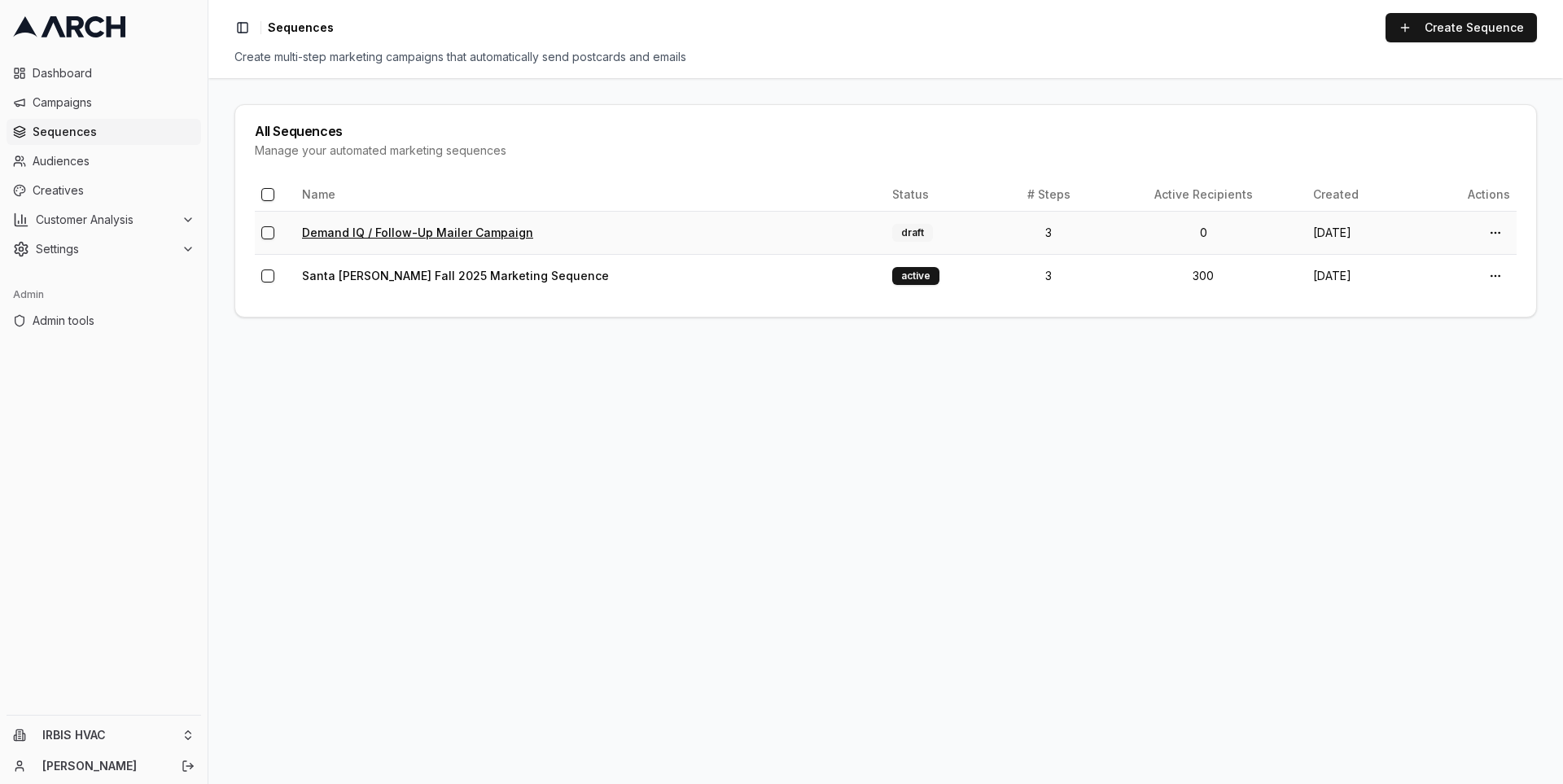
click at [382, 231] on link "Demand IQ / Follow-Up Mailer Campaign" at bounding box center [417, 231] width 231 height 14
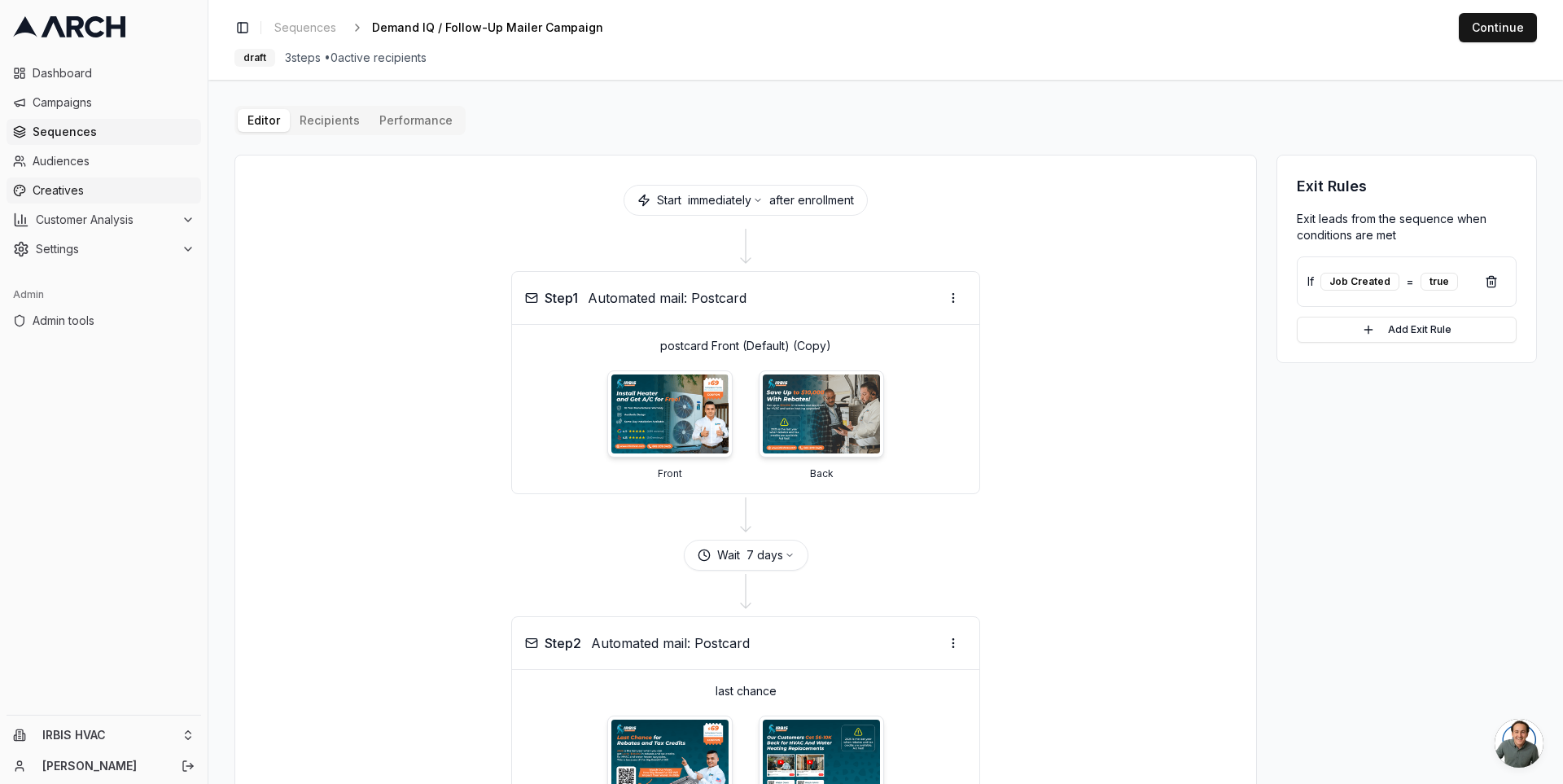
click at [93, 181] on link "Creatives" at bounding box center [104, 190] width 194 height 26
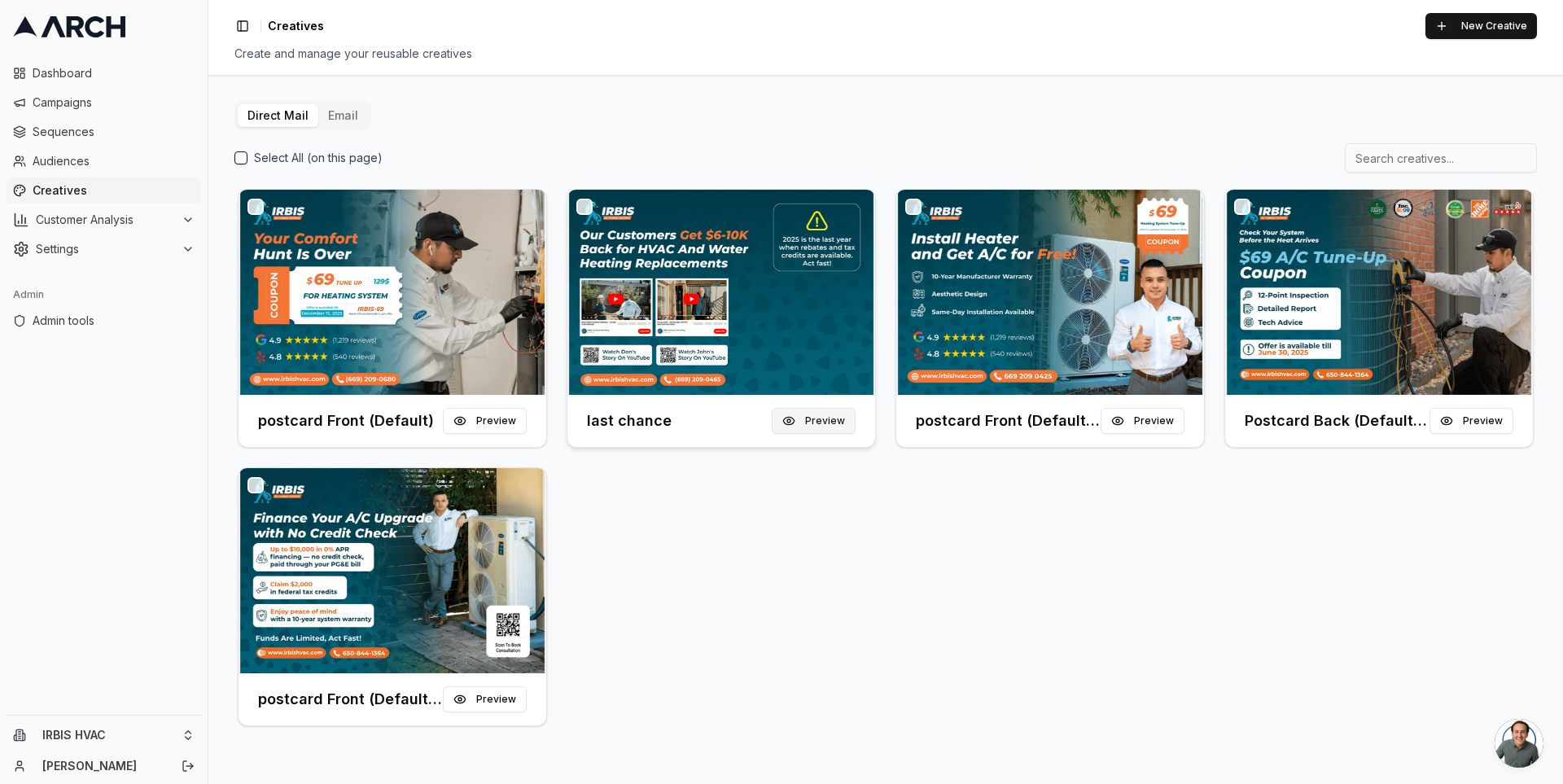
click at [818, 421] on button "Preview" at bounding box center [813, 420] width 84 height 26
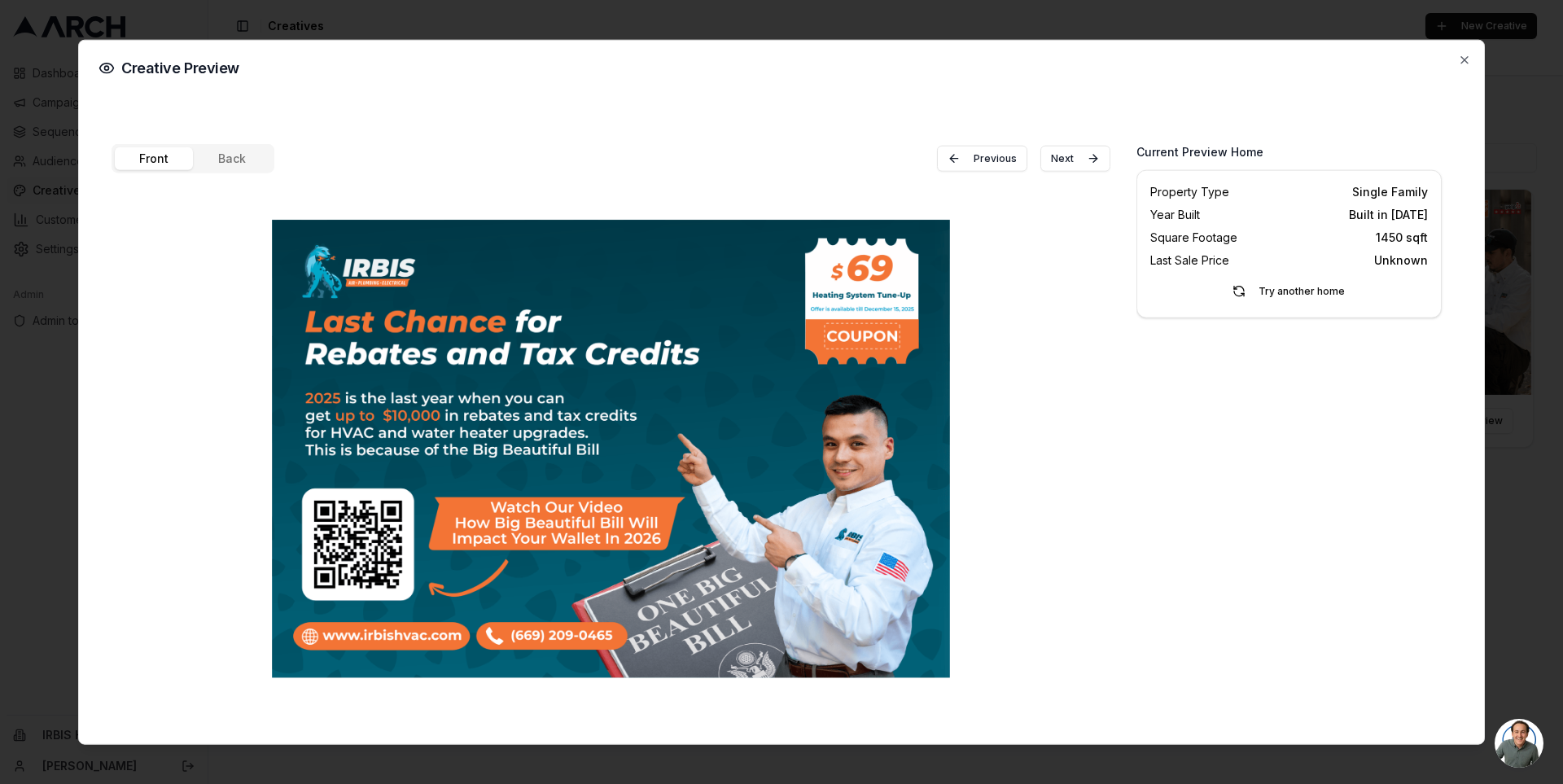
click at [223, 160] on div "Front Back Previous Next" at bounding box center [610, 427] width 998 height 568
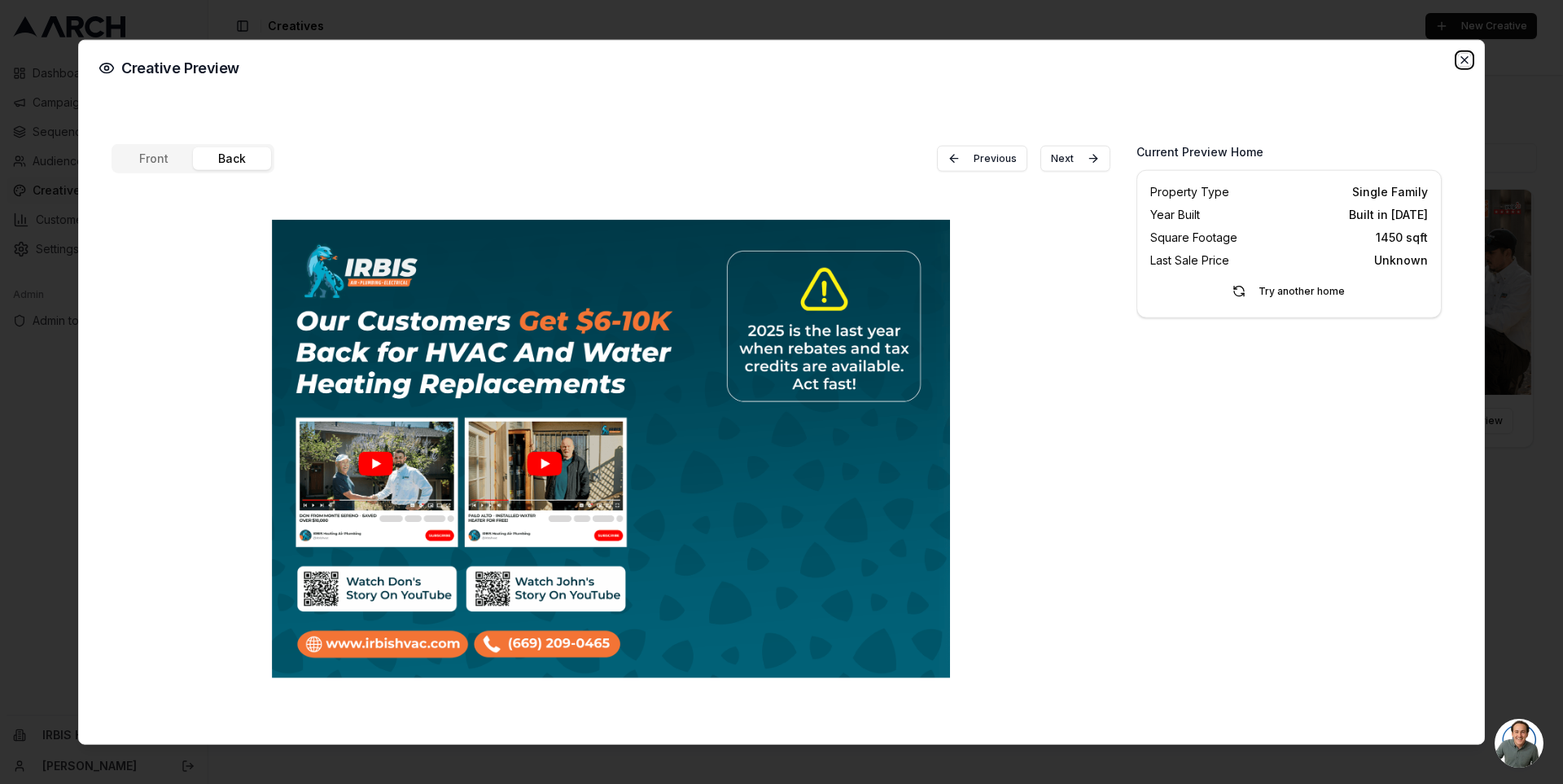
click at [1464, 58] on icon "button" at bounding box center [1464, 59] width 13 height 13
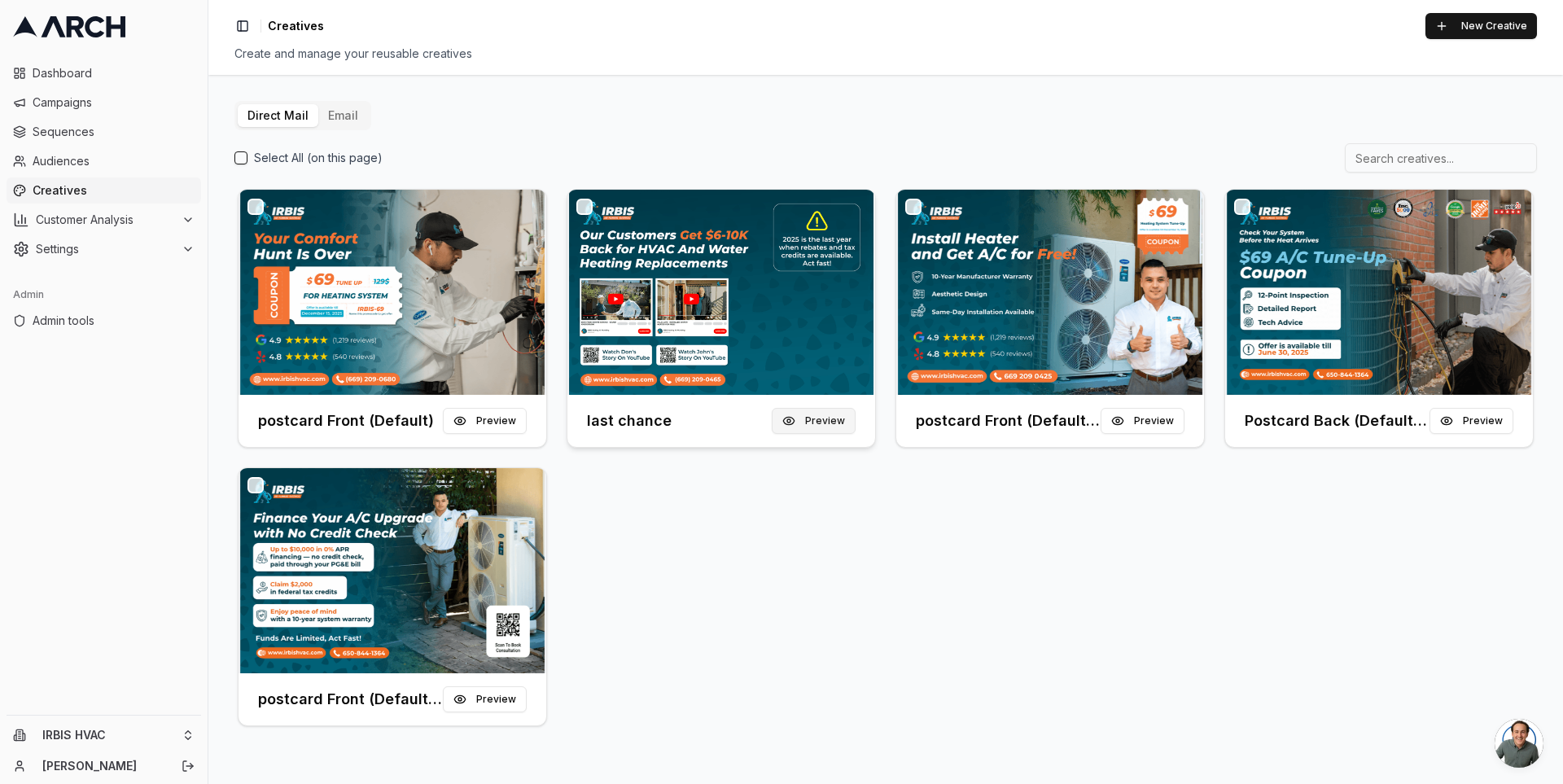
click at [811, 428] on button "Preview" at bounding box center [813, 420] width 84 height 26
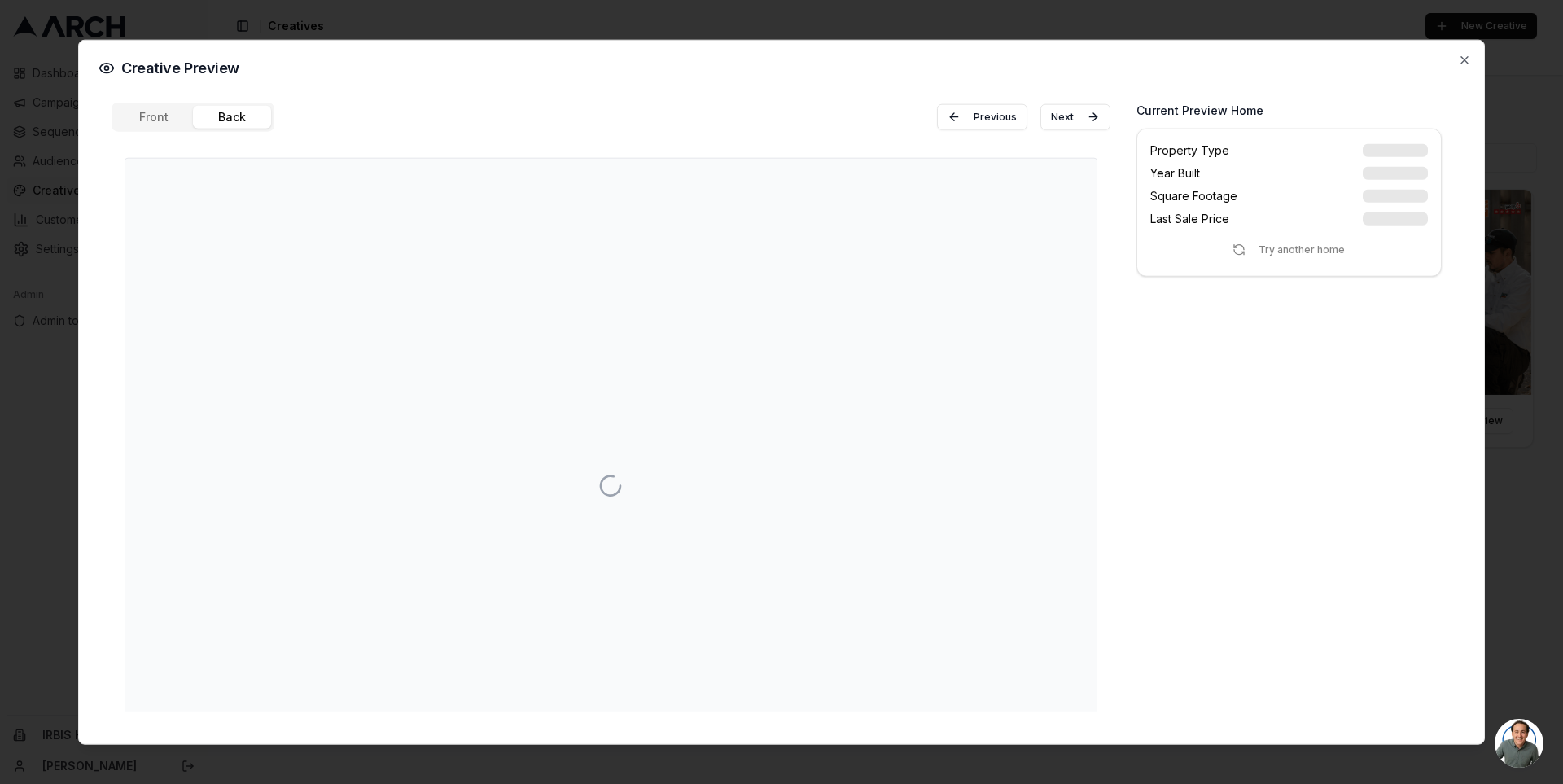
click at [216, 114] on button "Back" at bounding box center [231, 116] width 78 height 23
click at [135, 168] on div "Front Back Previous Next" at bounding box center [610, 406] width 998 height 609
click at [1465, 59] on icon "button" at bounding box center [1464, 59] width 6 height 6
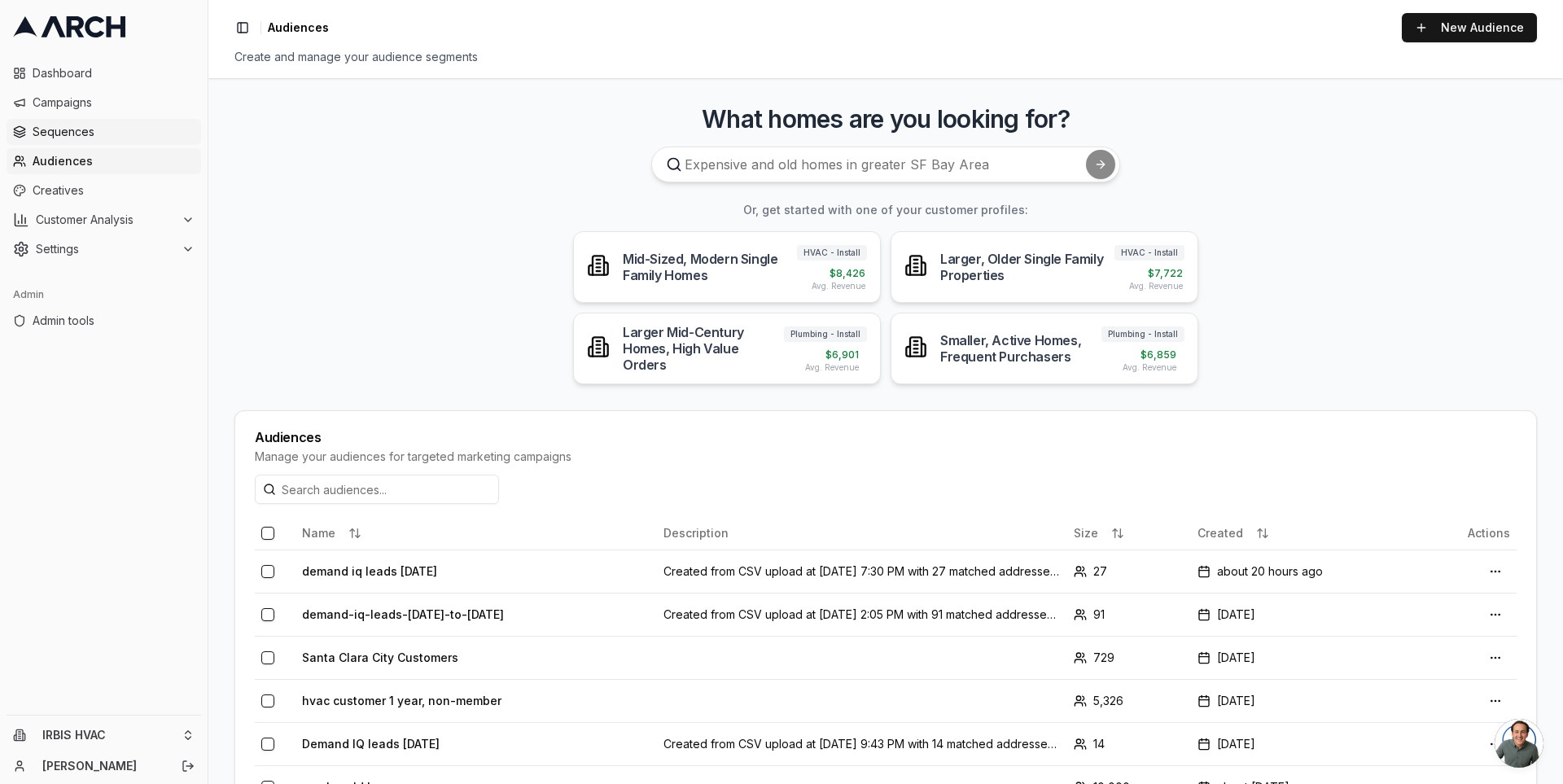
click at [104, 133] on span "Sequences" at bounding box center [113, 131] width 162 height 16
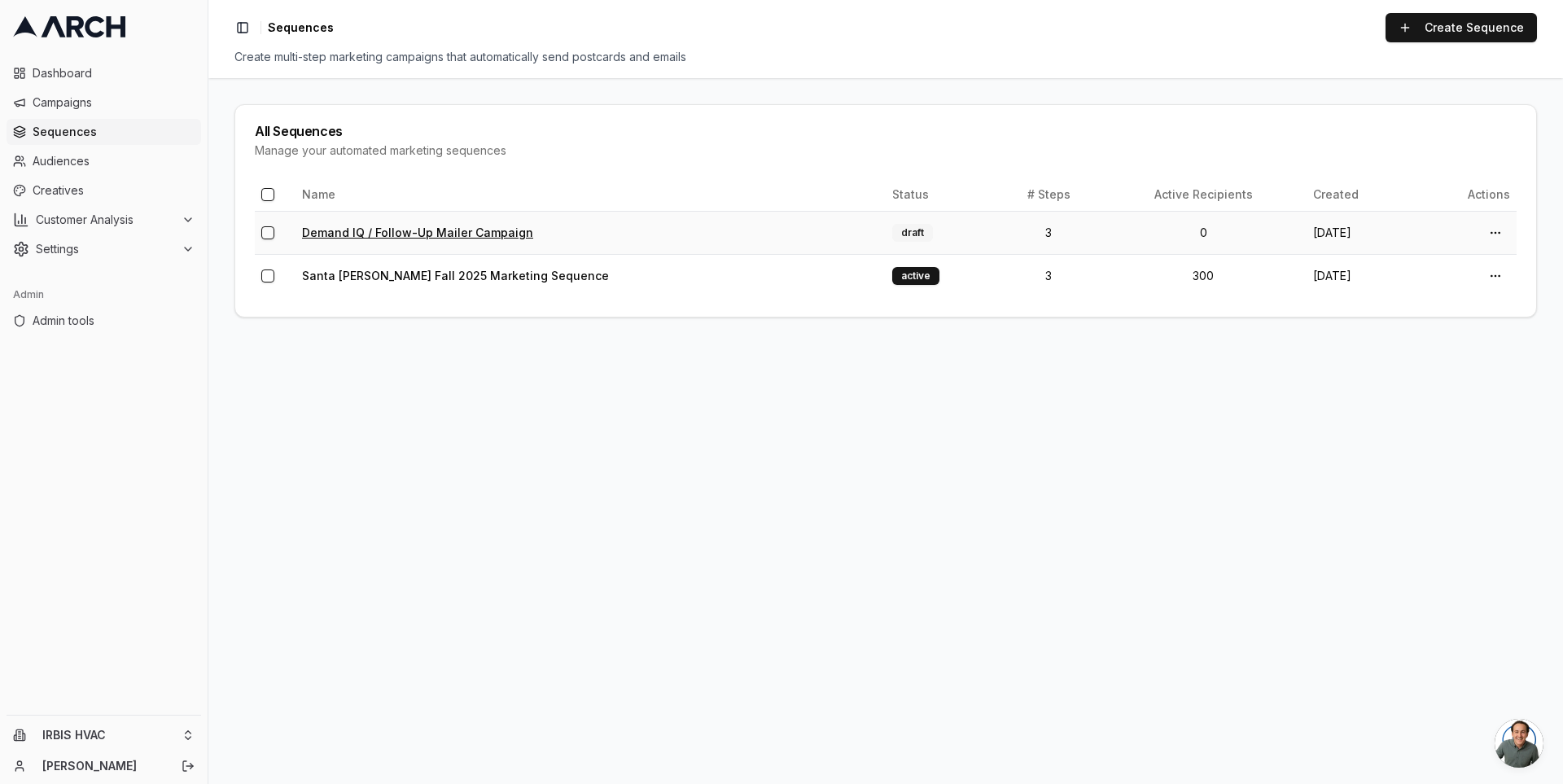
click at [378, 227] on link "Demand IQ / Follow-Up Mailer Campaign" at bounding box center [417, 231] width 231 height 14
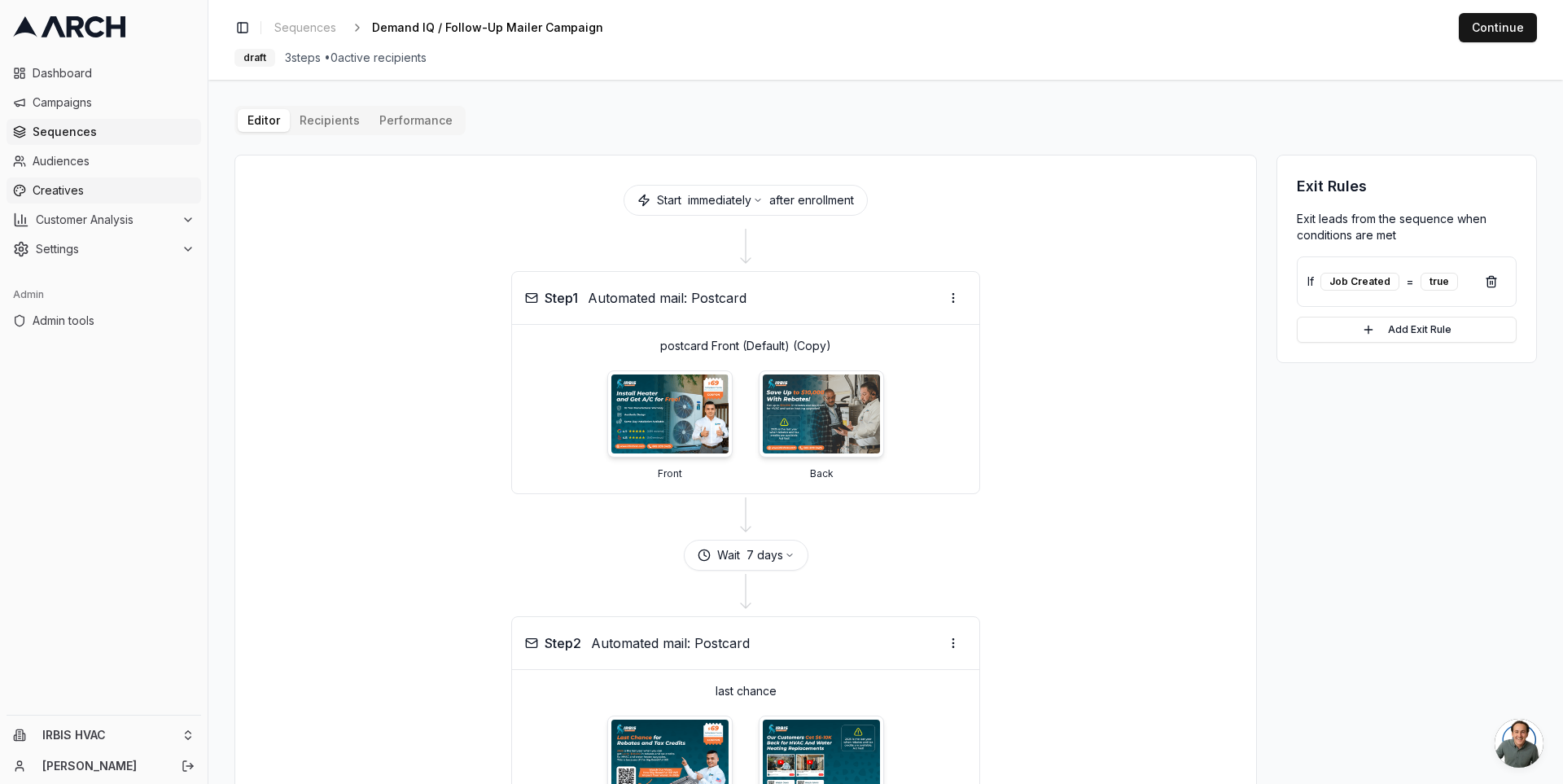
click at [113, 196] on span "Creatives" at bounding box center [113, 191] width 162 height 16
click at [444, 248] on div at bounding box center [745, 248] width 981 height 46
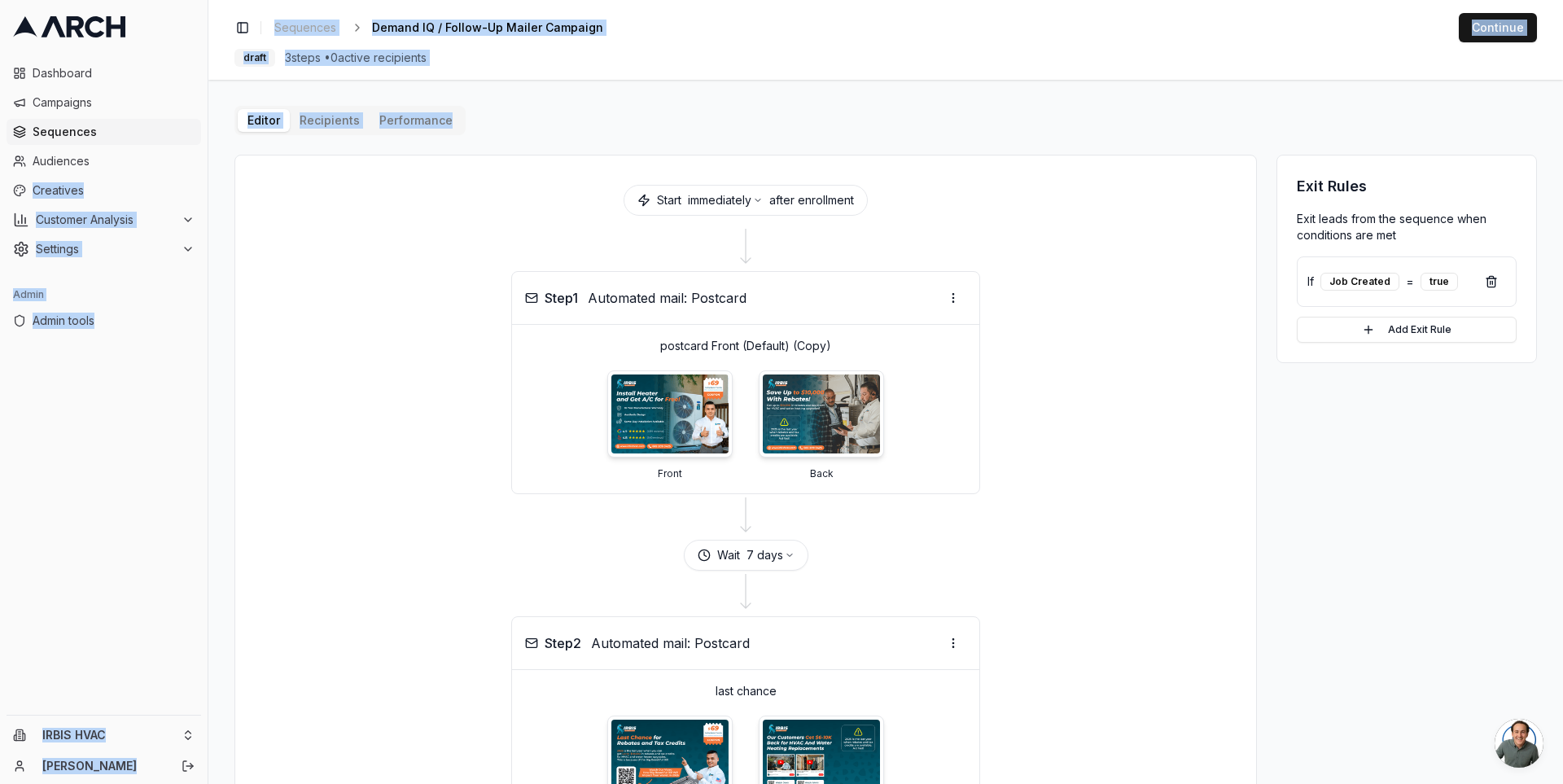
drag, startPoint x: 207, startPoint y: 177, endPoint x: 248, endPoint y: 183, distance: 41.4
click at [248, 183] on div "Dashboard Campaigns Sequences Audiences Creatives Customer Analysis Settings Ad…" at bounding box center [782, 392] width 1563 height 784
click at [257, 194] on div "Start immediately after enrollment" at bounding box center [745, 200] width 981 height 50
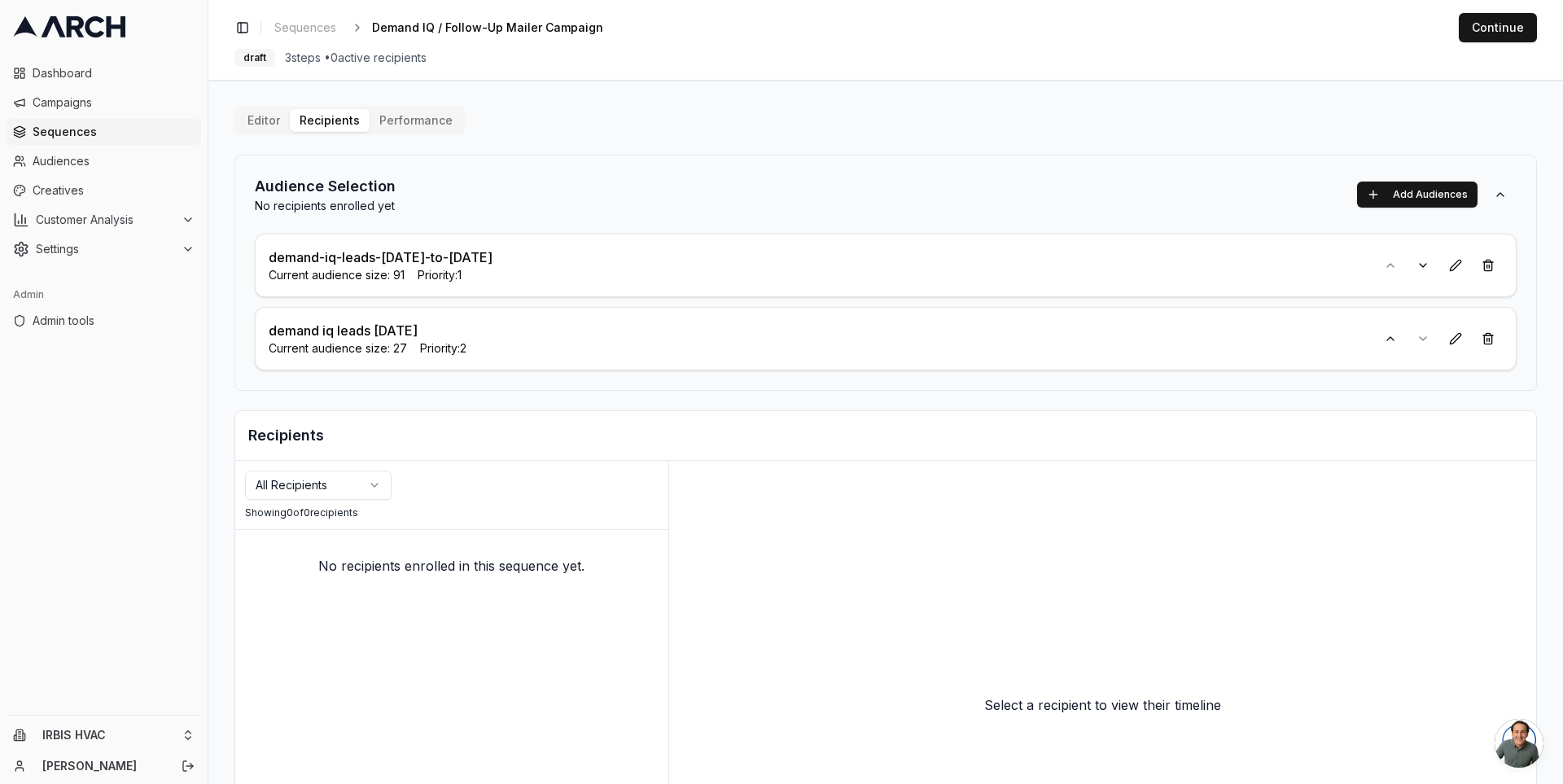
click at [102, 123] on link "Sequences" at bounding box center [104, 131] width 194 height 26
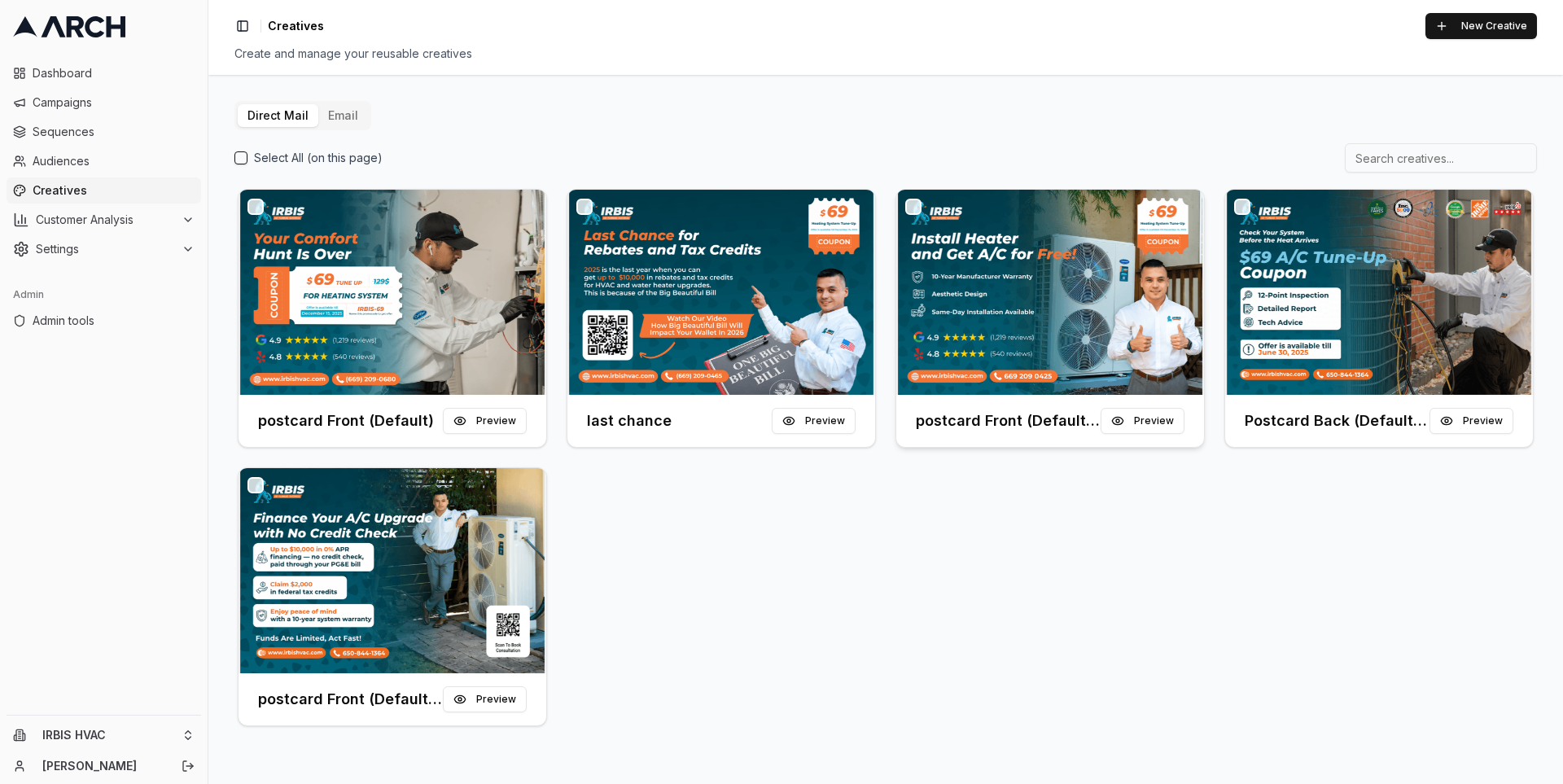
click at [1047, 302] on img at bounding box center [1050, 293] width 308 height 205
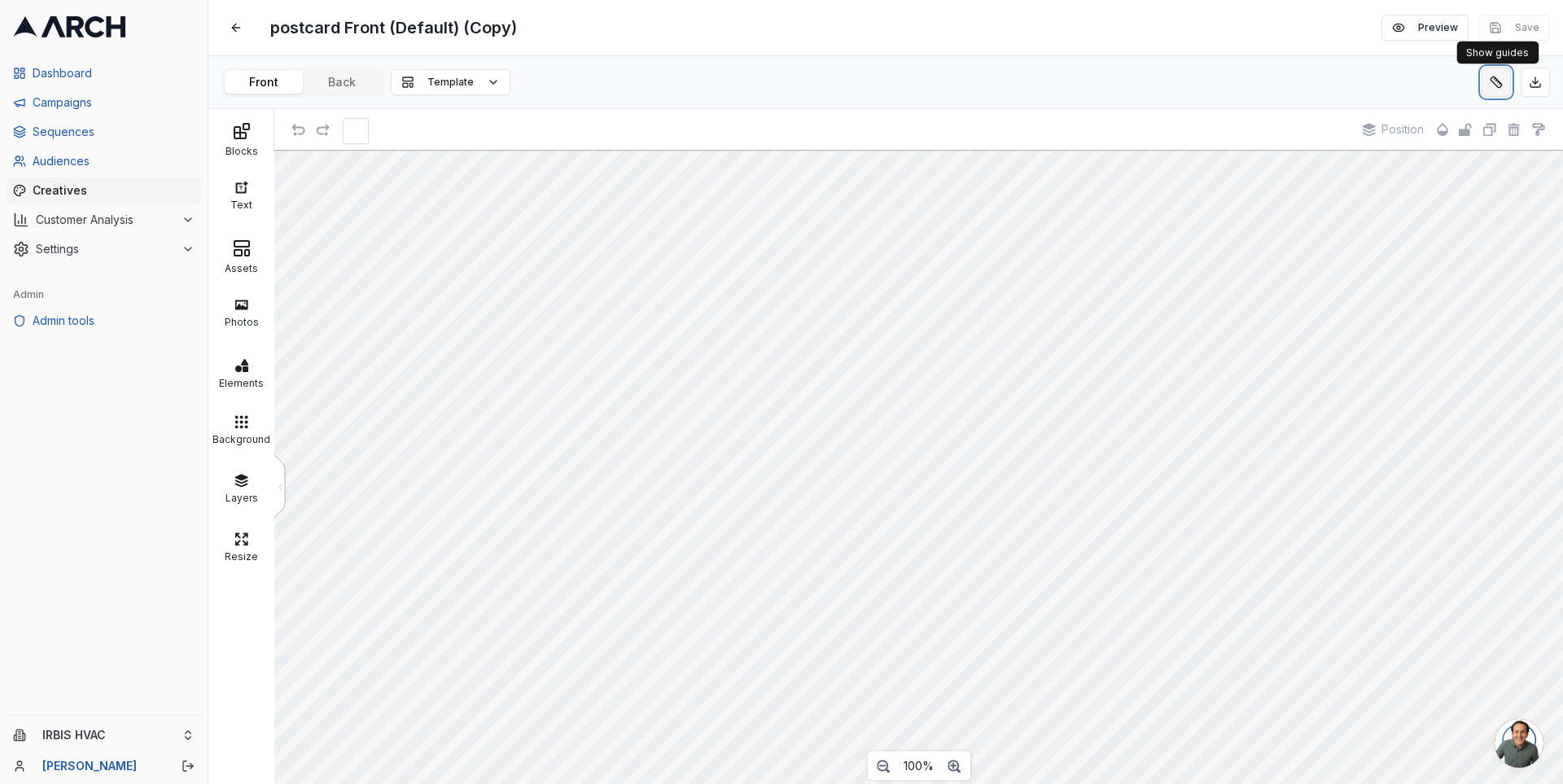
click at [1499, 78] on button at bounding box center [1495, 82] width 30 height 30
click at [342, 72] on div "postcard Front (Default) (Copy) Edit Preview Save Front Back Template Blocks Te…" at bounding box center [885, 392] width 1354 height 784
click at [341, 81] on button "Back" at bounding box center [341, 82] width 78 height 23
click at [83, 192] on span "Creatives" at bounding box center [113, 191] width 162 height 16
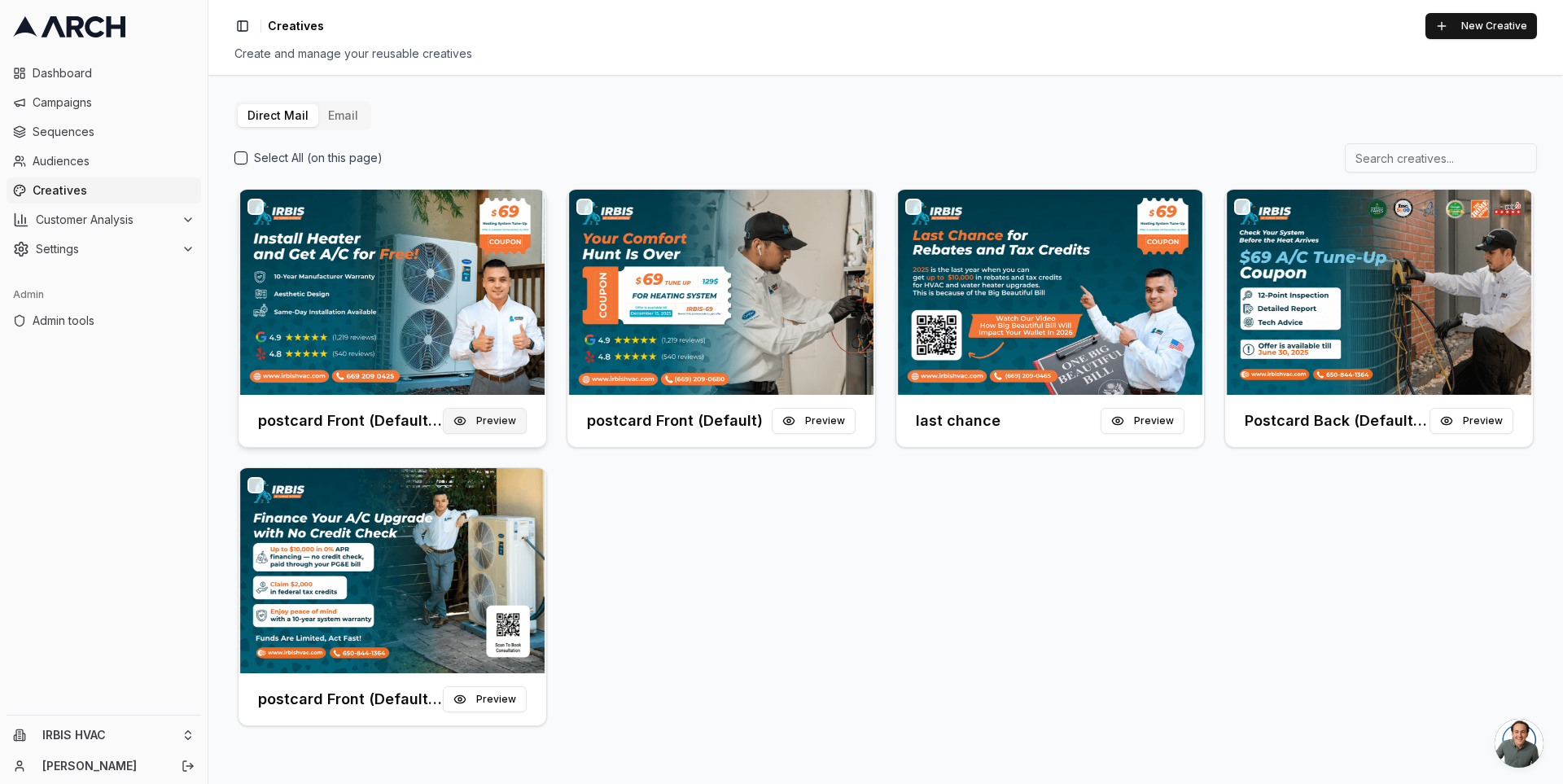
click at [491, 422] on button "Preview" at bounding box center [484, 420] width 84 height 26
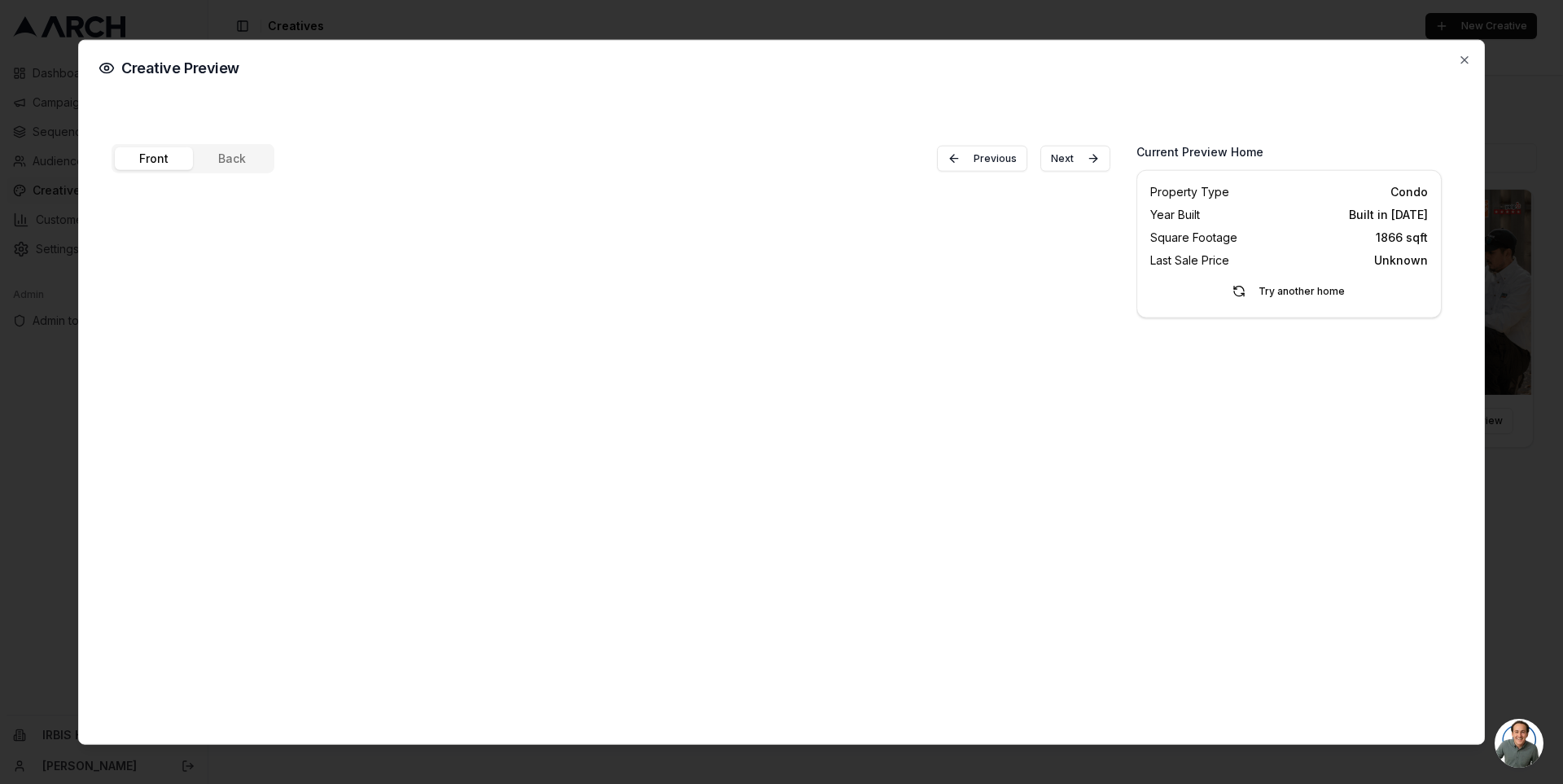
click at [238, 149] on div "Front Back Previous Next" at bounding box center [610, 427] width 998 height 568
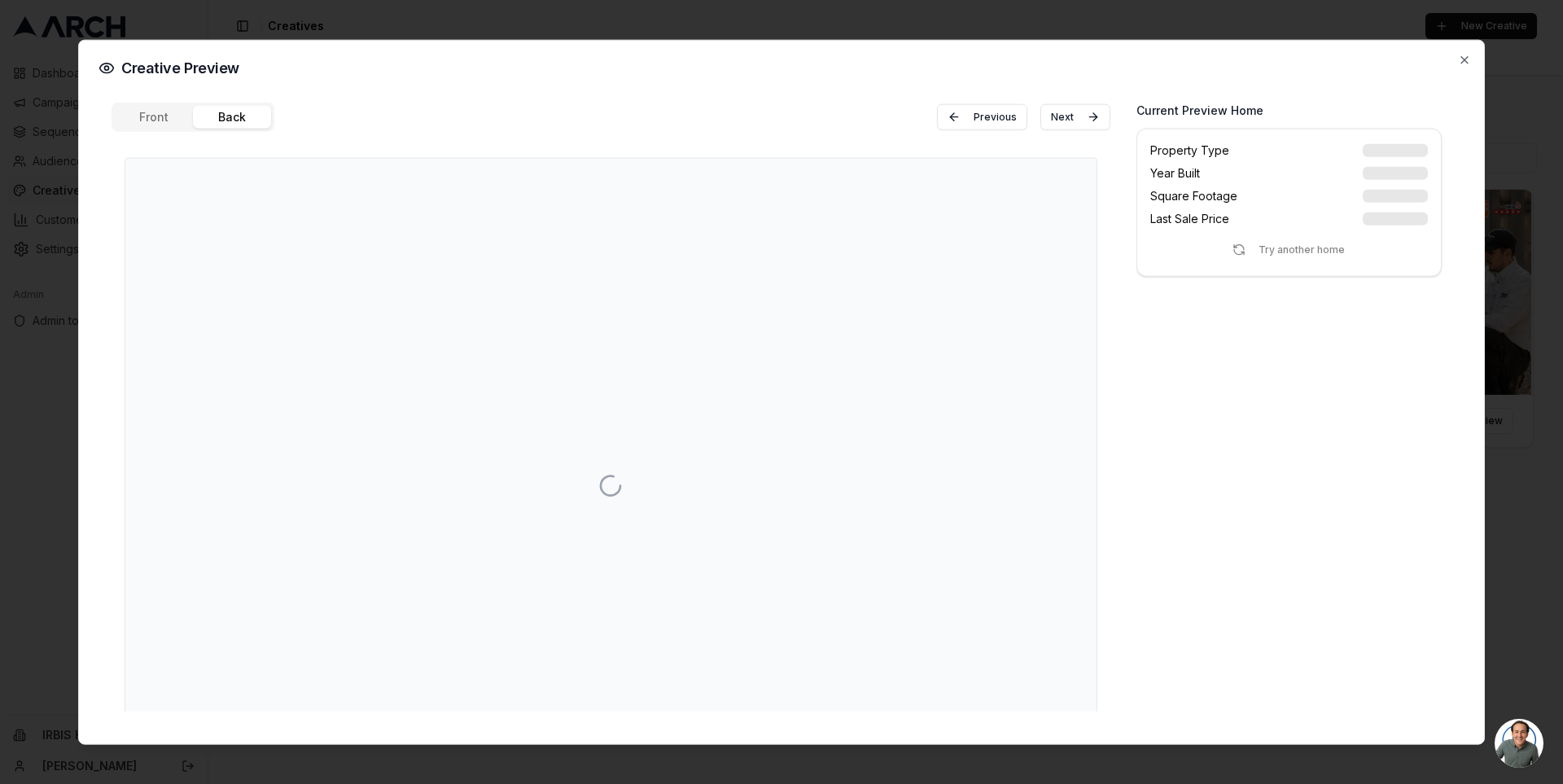
click at [195, 68] on span "Creative Preview" at bounding box center [180, 68] width 118 height 14
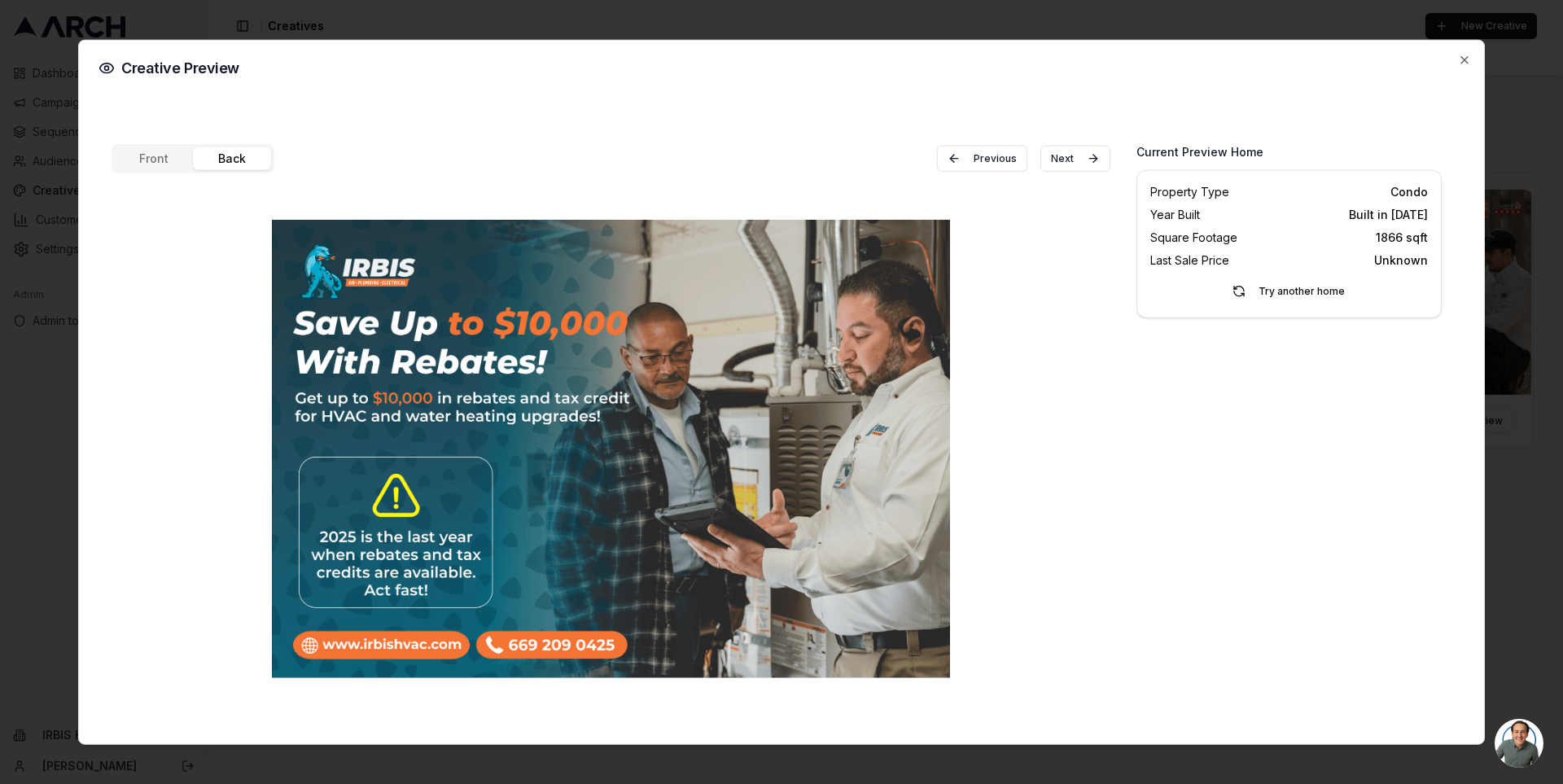
click at [556, 128] on div "Creative Preview Front Back Previous Next Current Preview Home Property Type Co…" at bounding box center [782, 392] width 1406 height 706
click at [1468, 60] on icon "button" at bounding box center [1464, 59] width 13 height 13
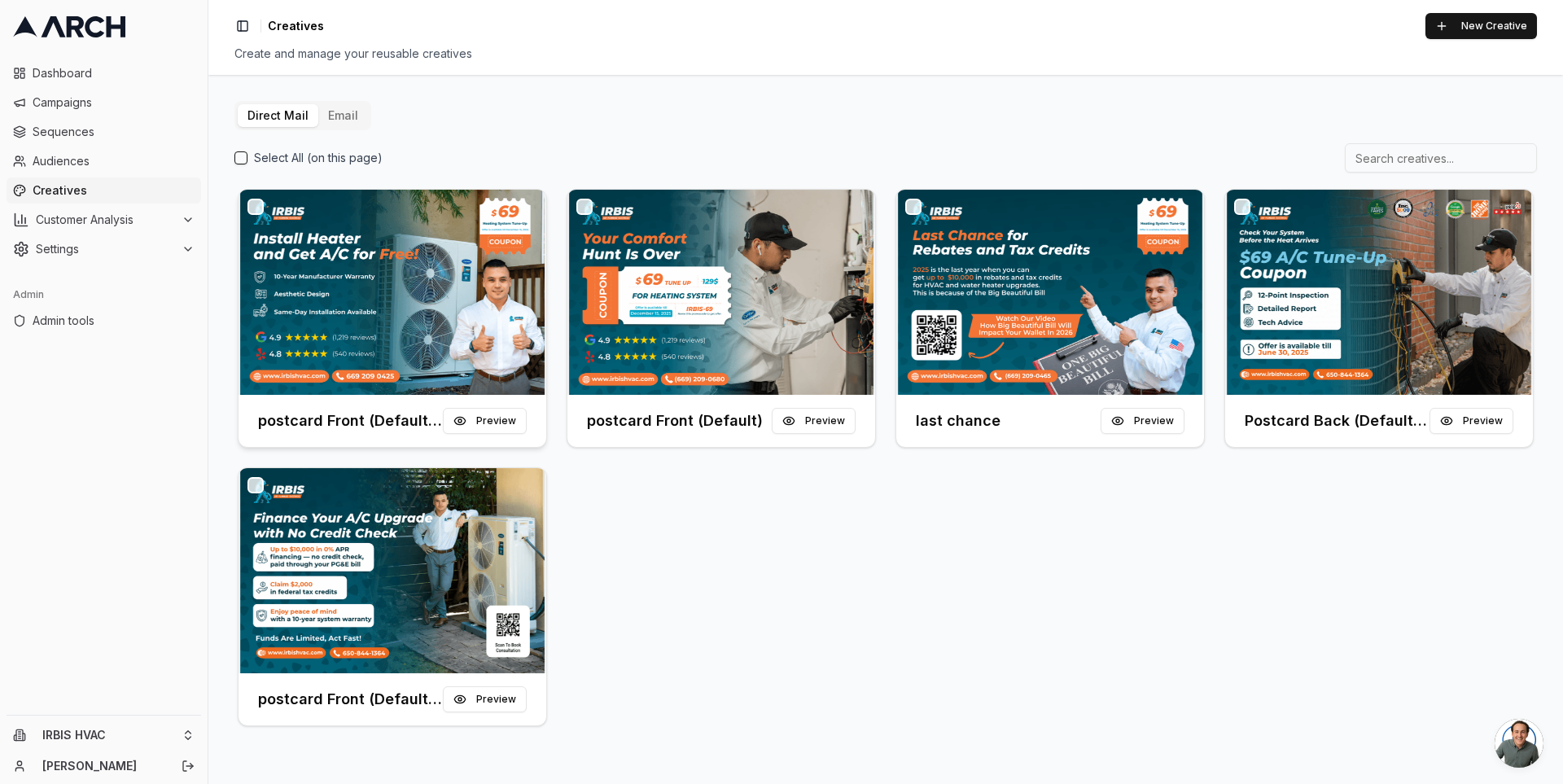
click at [498, 278] on img at bounding box center [393, 293] width 308 height 205
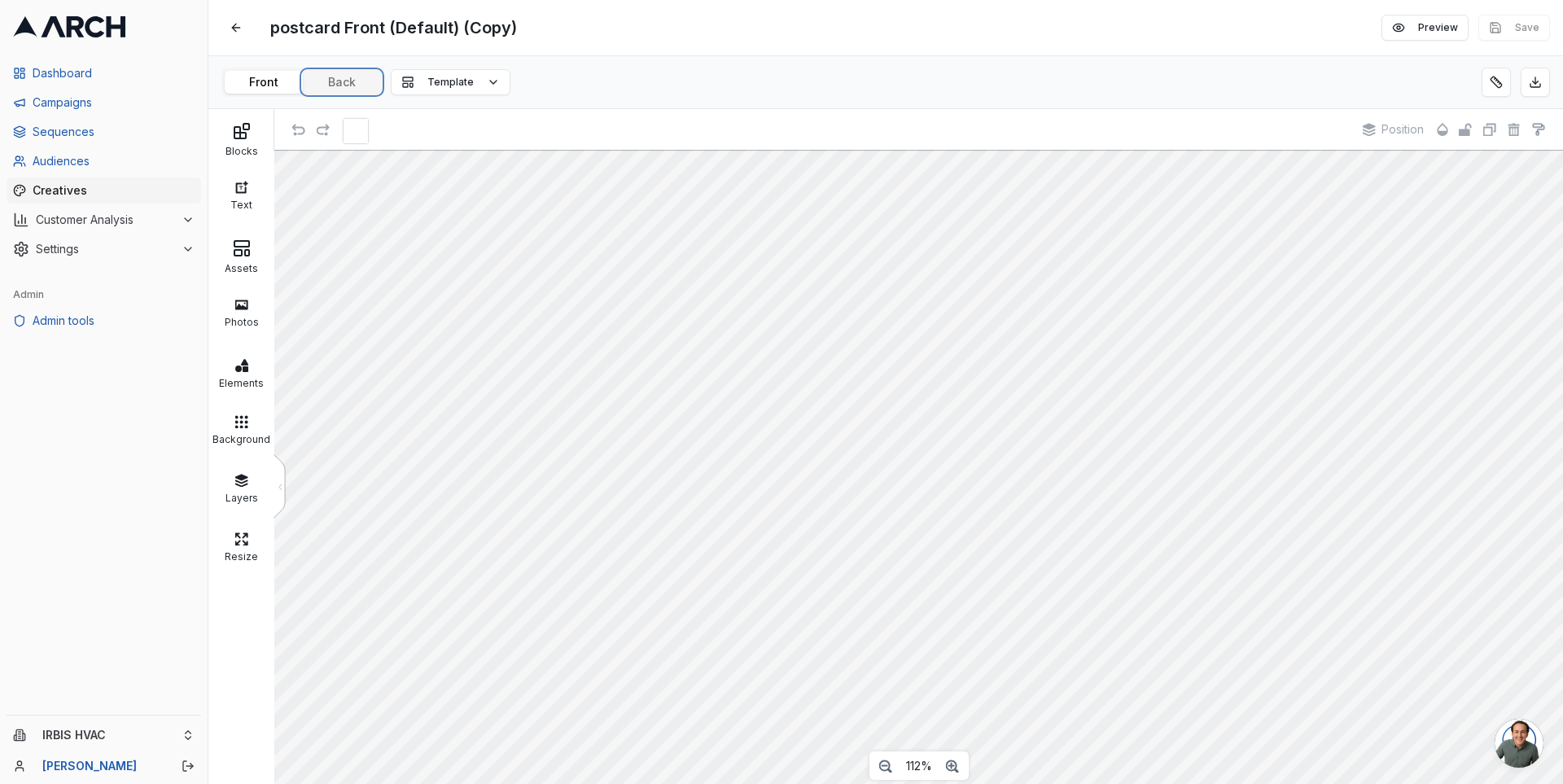
click at [354, 79] on button "Back" at bounding box center [341, 82] width 78 height 23
click at [1499, 81] on button at bounding box center [1495, 82] width 30 height 30
click at [730, 53] on div "postcard Front (Default) (Copy) Edit Preview Save" at bounding box center [885, 27] width 1354 height 55
click at [241, 37] on button at bounding box center [236, 27] width 30 height 30
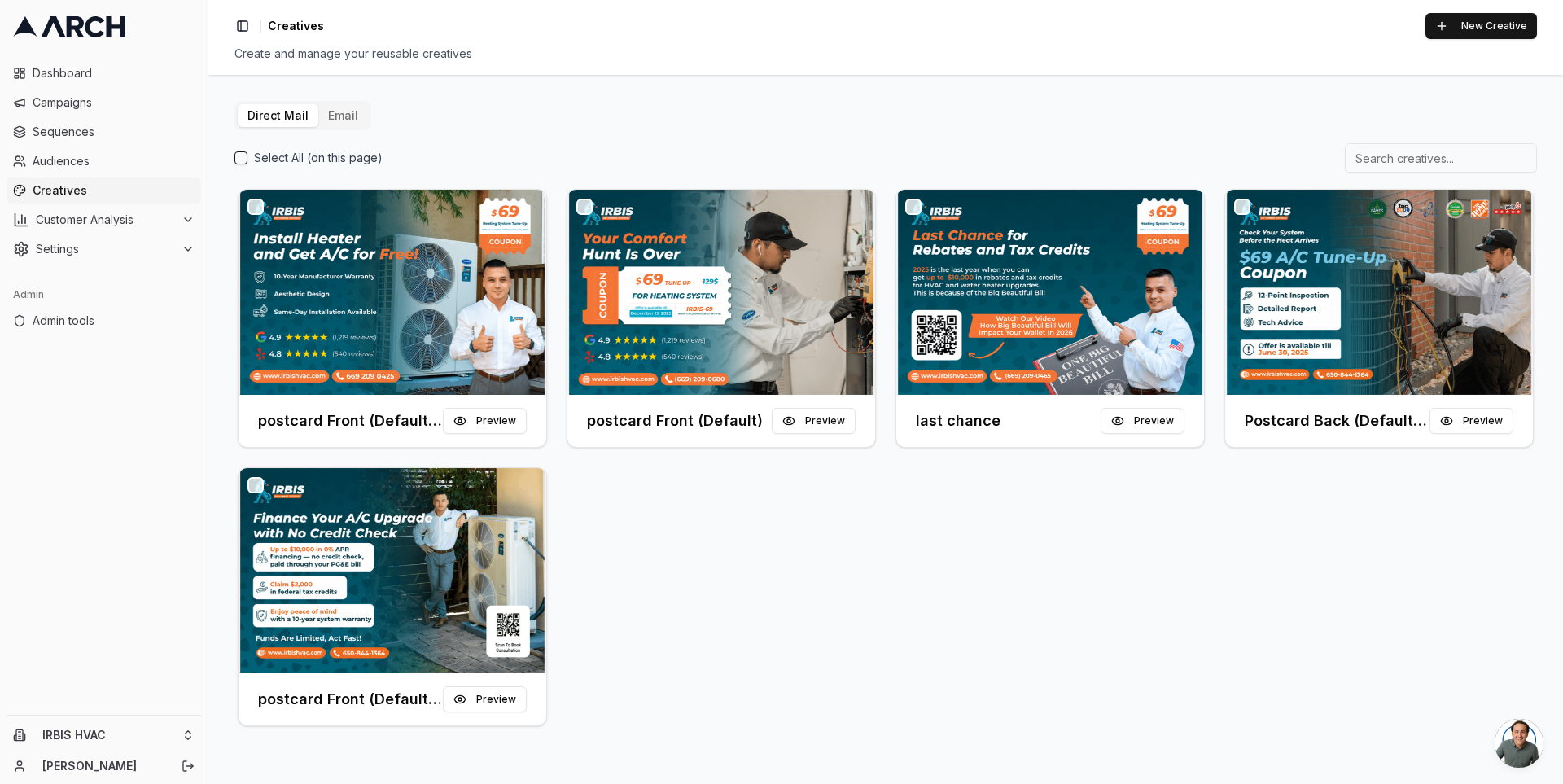
click at [1125, 589] on div "postcard Front (Default) (Copy) Preview postcard Front (Default) Preview last c…" at bounding box center [885, 457] width 1303 height 544
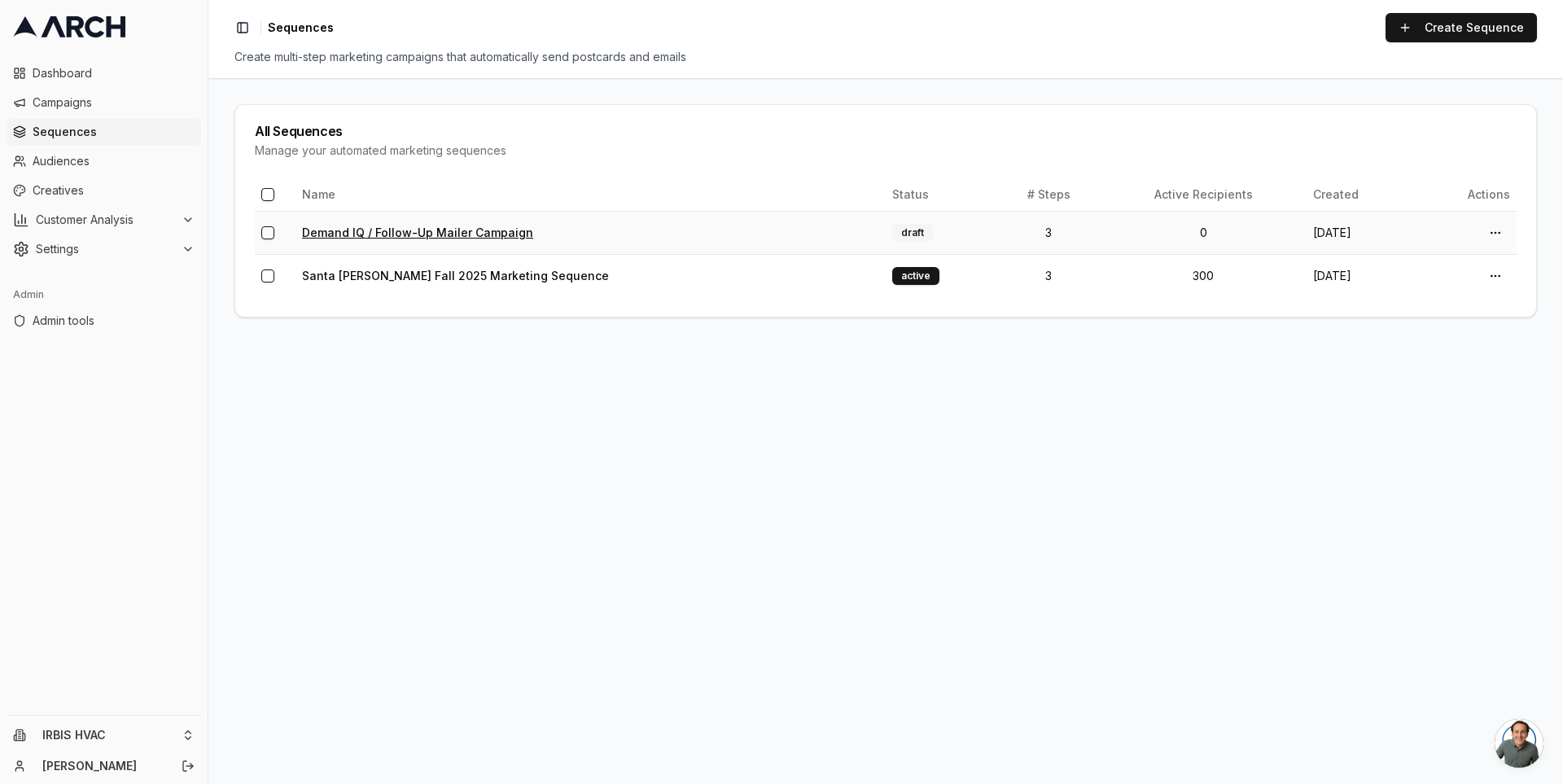
click at [413, 230] on link "Demand IQ / Follow-Up Mailer Campaign" at bounding box center [417, 231] width 231 height 14
